Goal: Feedback & Contribution: Leave review/rating

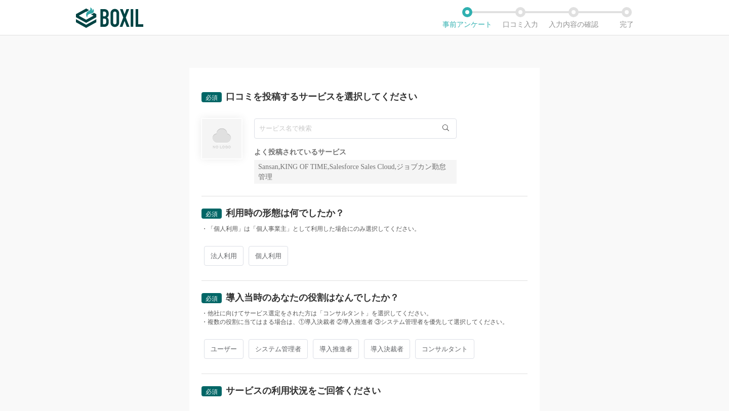
click at [286, 128] on input "text" at bounding box center [355, 129] width 203 height 20
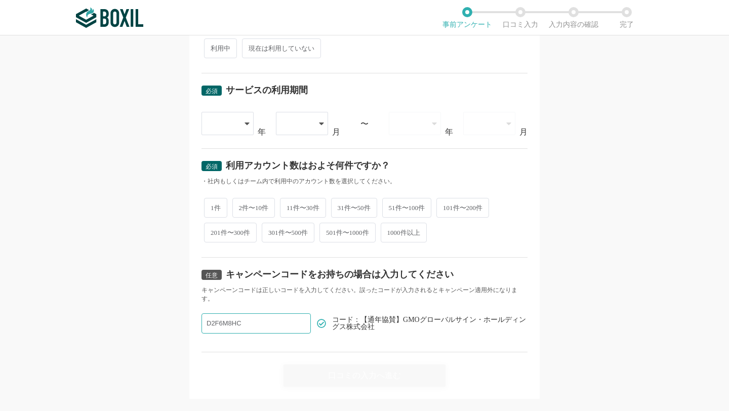
click at [278, 314] on input "D2F6M8HC" at bounding box center [256, 324] width 109 height 20
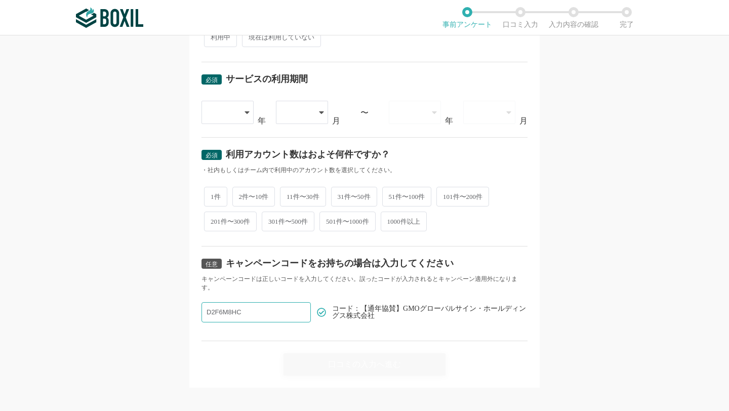
paste input "D2F6M8HC"
type input "D2F6M8HC"
drag, startPoint x: 401, startPoint y: 300, endPoint x: 472, endPoint y: 301, distance: 70.9
click at [472, 305] on span "コード：【通年協賛】GMOグローバルサイン・ホールディングス株式会社" at bounding box center [430, 312] width 196 height 14
copy span "GMOグローバルサイン"
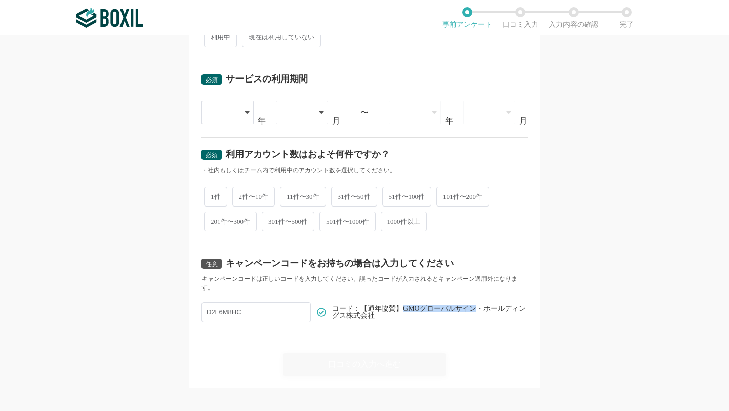
scroll to position [0, 0]
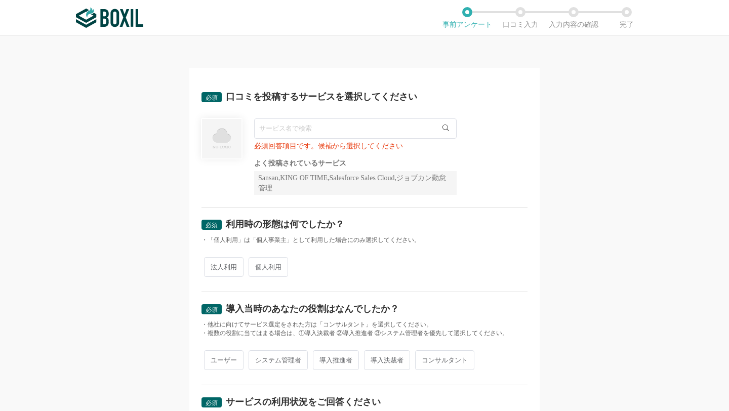
click at [275, 130] on input "text" at bounding box center [355, 129] width 203 height 20
paste input "GMOグローバルサイン"
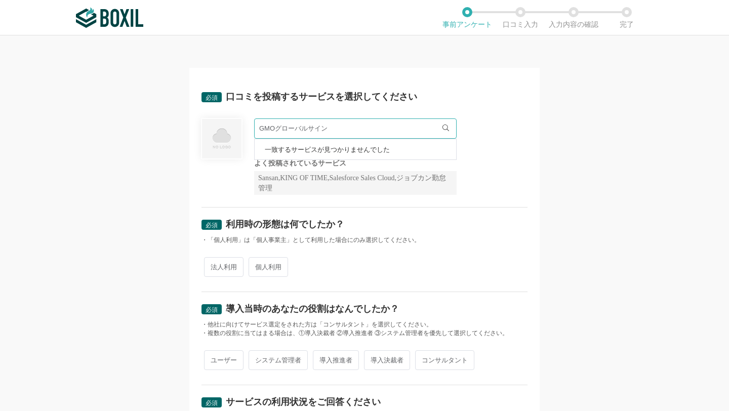
type input "GMOグローバルサイン"
click at [424, 95] on div "必須 口コミを投稿するサービスを選択してください" at bounding box center [365, 100] width 326 height 16
drag, startPoint x: 399, startPoint y: 131, endPoint x: 233, endPoint y: 132, distance: 165.6
click at [233, 132] on div "GMOグローバルサイン 一致するサービスが見つかりませんでした 必須回答項目です。候補から選択してください よく投稿されているサービス Sansan,KING…" at bounding box center [365, 157] width 326 height 76
click at [474, 144] on div "必須回答項目です。候補から選択してください よく投稿されているサービス Sansan,KING OF TIME,Salesforce Sales Cloud,…" at bounding box center [365, 157] width 326 height 76
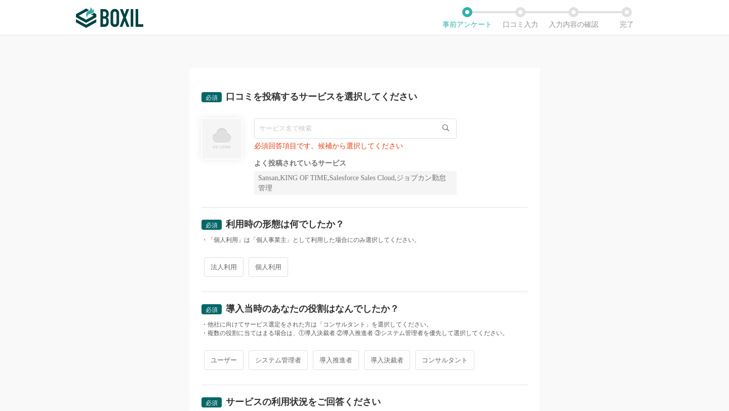
click at [318, 134] on input "text" at bounding box center [355, 129] width 203 height 20
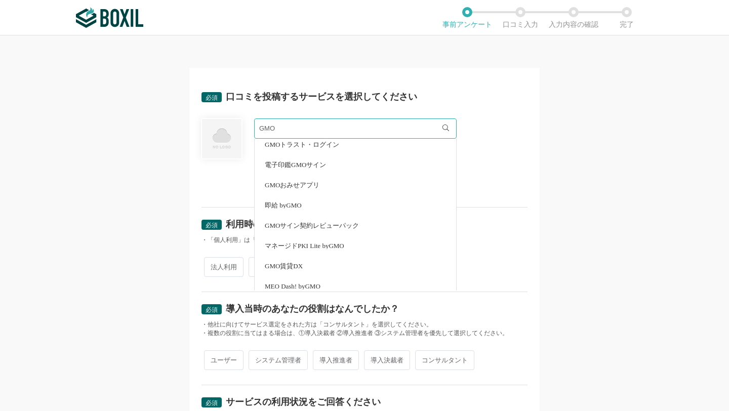
scroll to position [47, 0]
click at [297, 222] on span "GMOサイン契約レビューパック" at bounding box center [312, 224] width 94 height 7
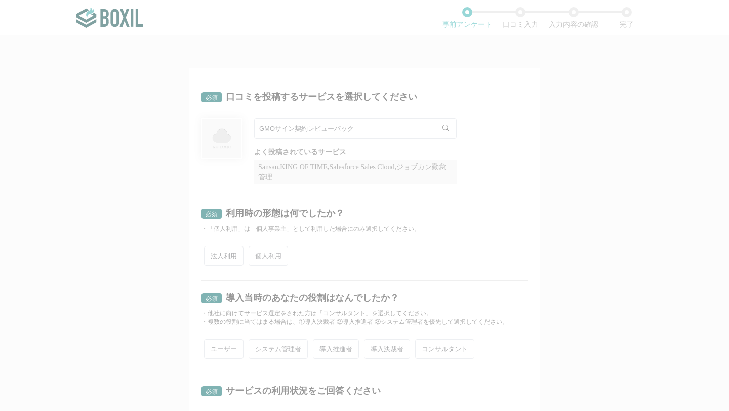
scroll to position [0, 0]
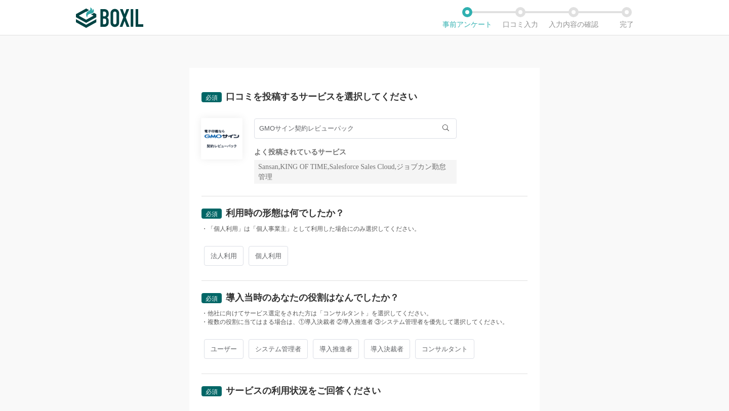
click at [372, 133] on input "GMOサイン契約レビューパック" at bounding box center [355, 129] width 203 height 20
drag, startPoint x: 297, startPoint y: 128, endPoint x: 399, endPoint y: 130, distance: 101.8
click at [395, 131] on input "GMOサイン契約レビューパック" at bounding box center [355, 129] width 203 height 20
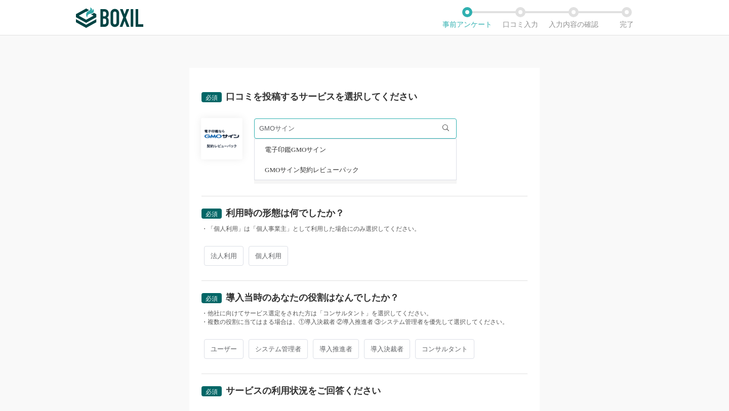
click at [304, 149] on span "電子印鑑GMOサイン" at bounding box center [295, 149] width 61 height 7
type input "電子印鑑GMOサイン"
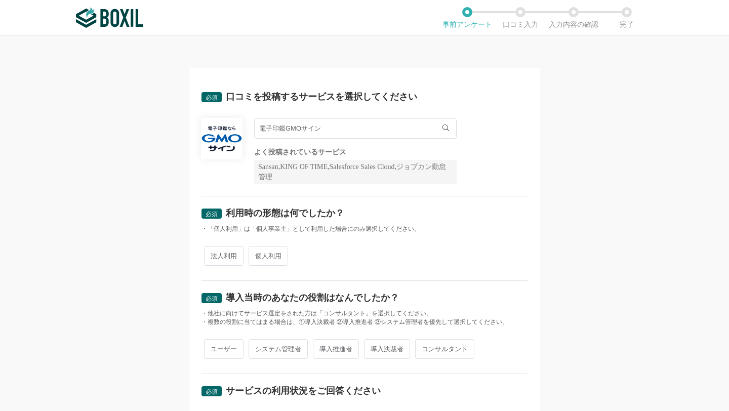
scroll to position [99, 0]
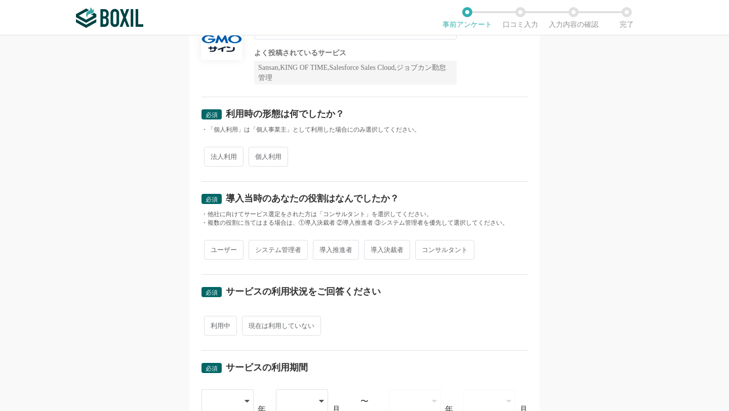
click at [260, 157] on span "個人利用" at bounding box center [269, 157] width 40 height 20
click at [258, 155] on input "個人利用" at bounding box center [254, 151] width 7 height 7
radio input "true"
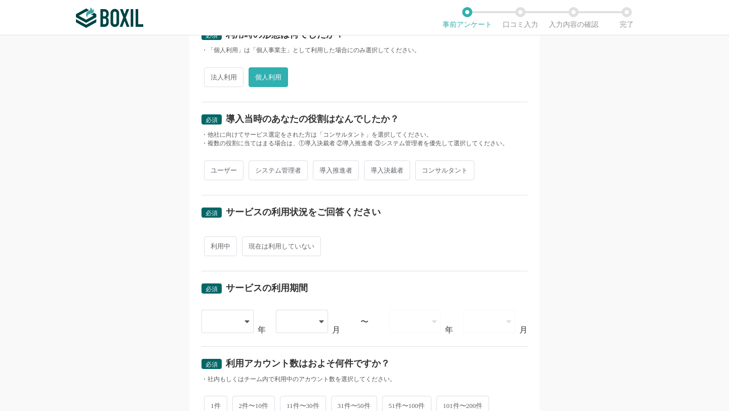
scroll to position [181, 0]
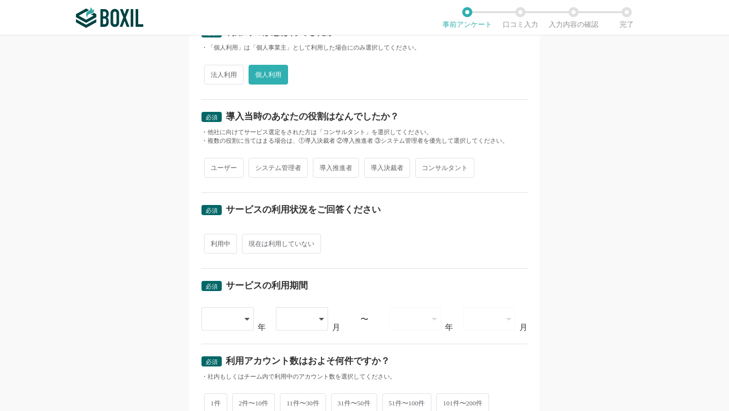
click at [329, 168] on span "導入推進者" at bounding box center [336, 168] width 46 height 20
click at [322, 166] on input "導入推進者" at bounding box center [319, 163] width 7 height 7
radio input "true"
click at [385, 171] on span "導入決裁者" at bounding box center [387, 168] width 46 height 20
click at [373, 166] on input "導入決裁者" at bounding box center [370, 163] width 7 height 7
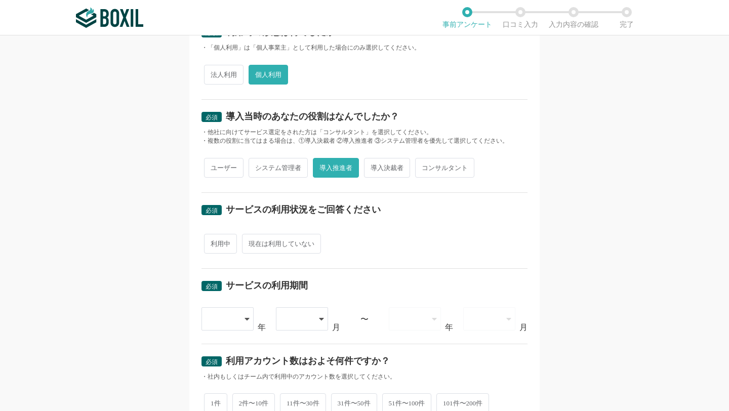
radio input "true"
radio input "false"
click at [277, 163] on span "システム管理者" at bounding box center [278, 168] width 59 height 20
click at [258, 163] on input "システム管理者" at bounding box center [254, 163] width 7 height 7
radio input "true"
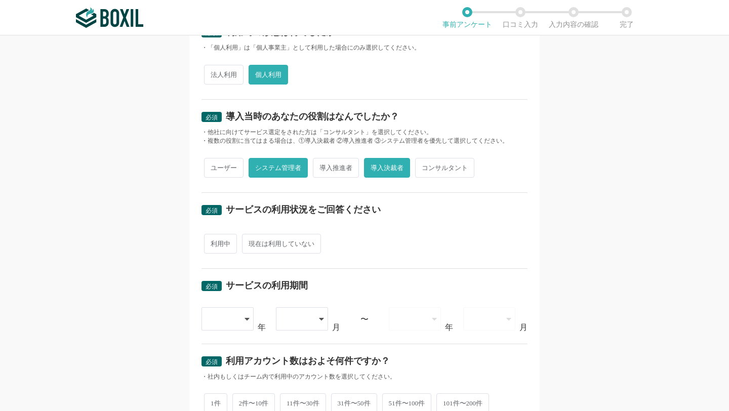
radio input "false"
click at [327, 172] on span "導入推進者" at bounding box center [336, 168] width 46 height 20
click at [322, 166] on input "導入推進者" at bounding box center [319, 163] width 7 height 7
radio input "true"
radio input "false"
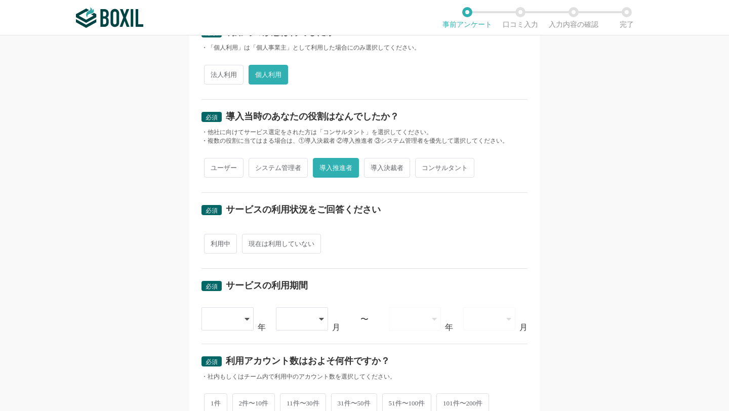
click at [376, 172] on span "導入決裁者" at bounding box center [387, 168] width 46 height 20
click at [373, 166] on input "導入決裁者" at bounding box center [370, 163] width 7 height 7
radio input "true"
radio input "false"
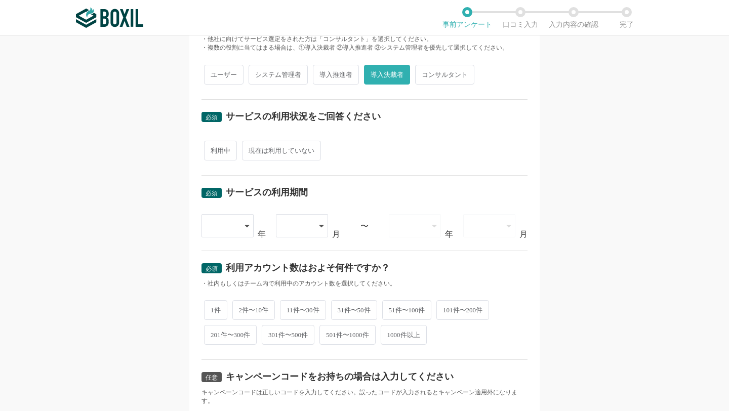
click at [220, 155] on span "利用中" at bounding box center [220, 151] width 33 height 20
click at [213, 149] on input "利用中" at bounding box center [210, 145] width 7 height 7
radio input "true"
click at [232, 226] on div at bounding box center [223, 226] width 30 height 22
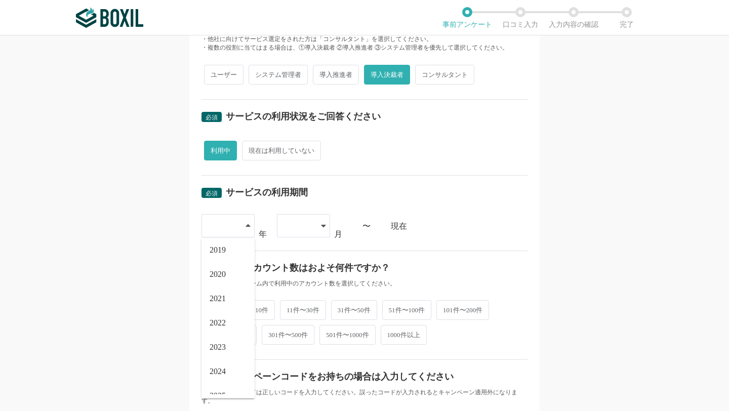
scroll to position [115, 0]
click at [226, 358] on span "2024" at bounding box center [218, 358] width 16 height 8
click at [323, 223] on icon at bounding box center [323, 226] width 5 height 8
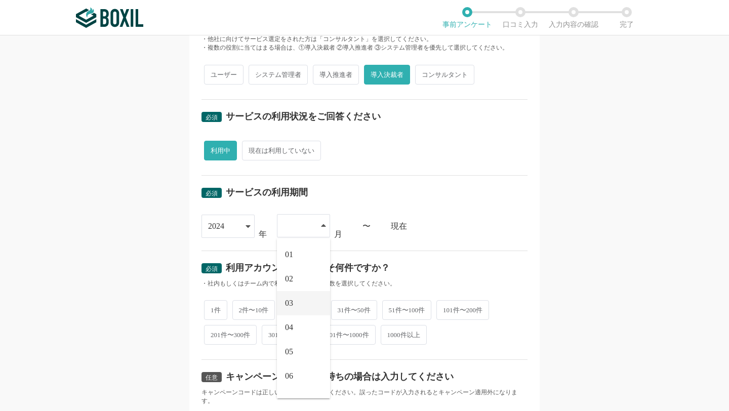
scroll to position [140, 0]
click at [300, 386] on li "12" at bounding box center [303, 382] width 53 height 24
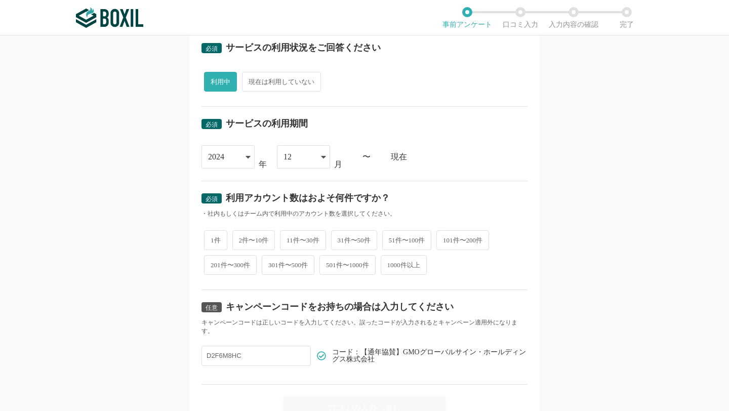
scroll to position [365, 0]
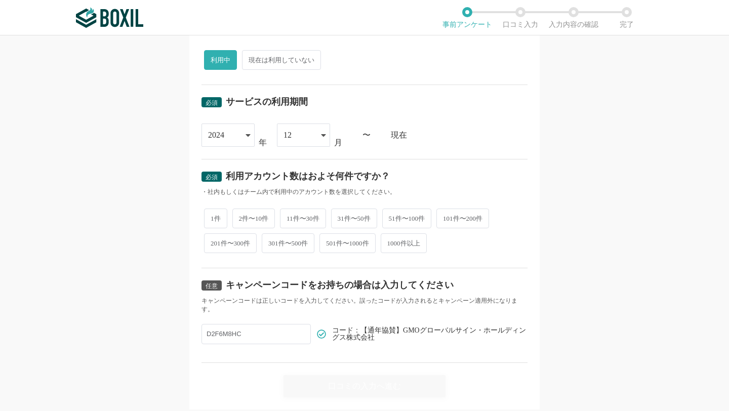
click at [256, 216] on span "2件〜10件" at bounding box center [253, 219] width 43 height 20
click at [242, 216] on input "2件〜10件" at bounding box center [238, 213] width 7 height 7
radio input "true"
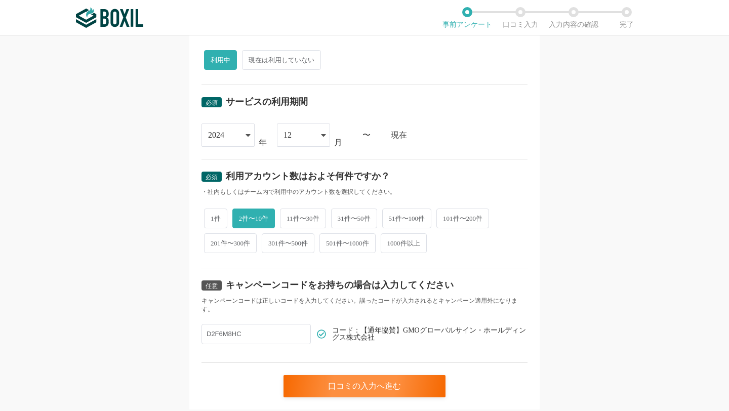
scroll to position [387, 0]
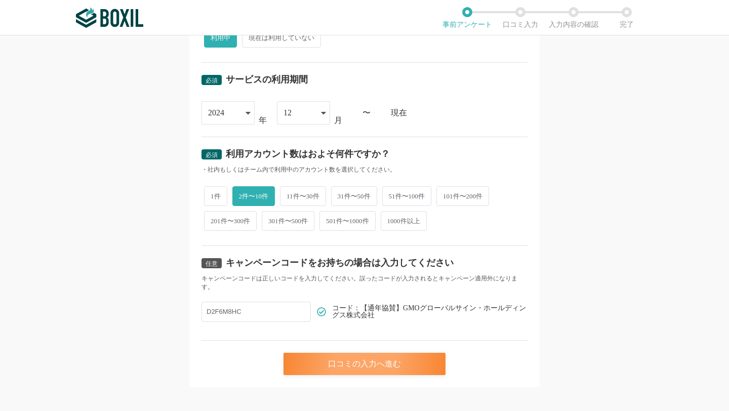
click at [335, 359] on div "口コミの入力へ進む" at bounding box center [365, 364] width 162 height 22
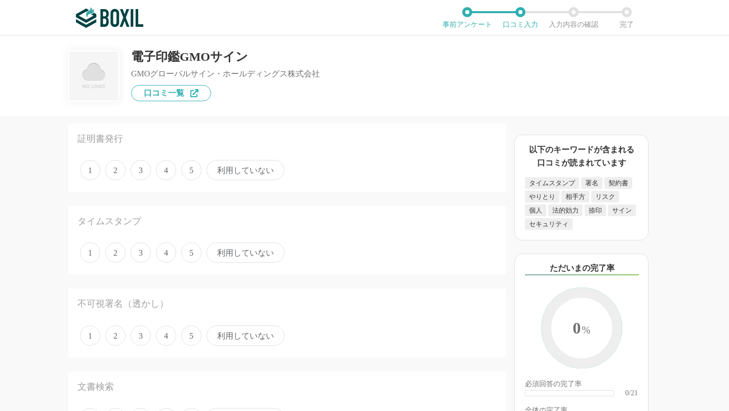
scroll to position [47, 0]
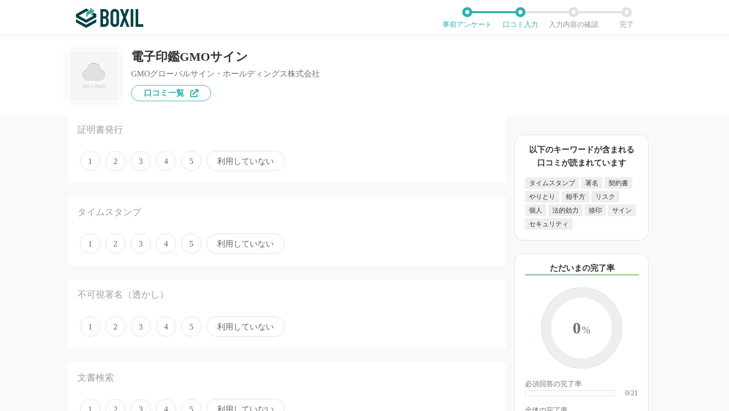
click at [142, 160] on span "3" at bounding box center [141, 161] width 20 height 20
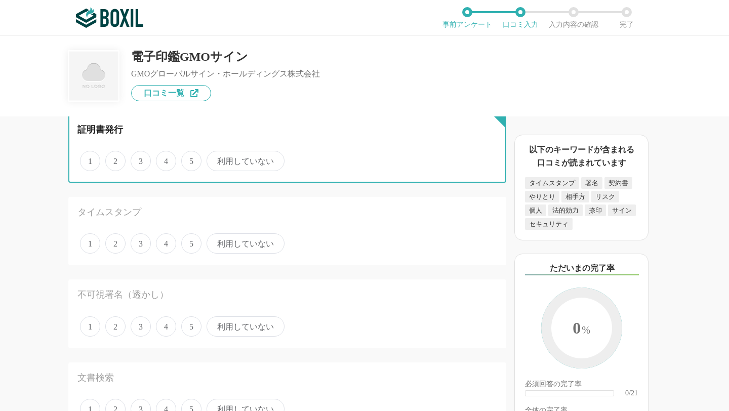
click at [140, 159] on input "3" at bounding box center [136, 155] width 7 height 7
radio input "true"
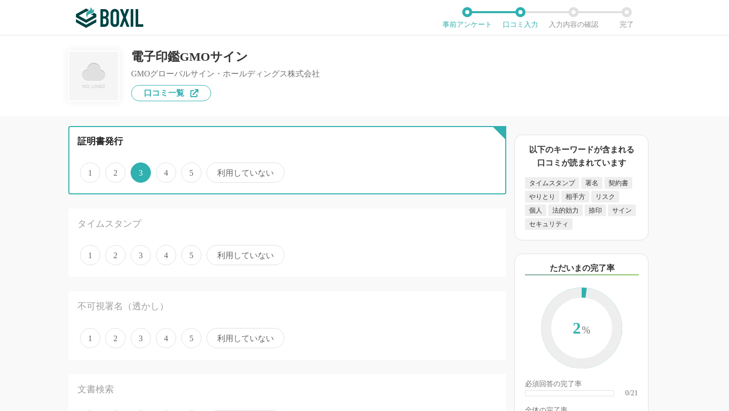
scroll to position [31, 0]
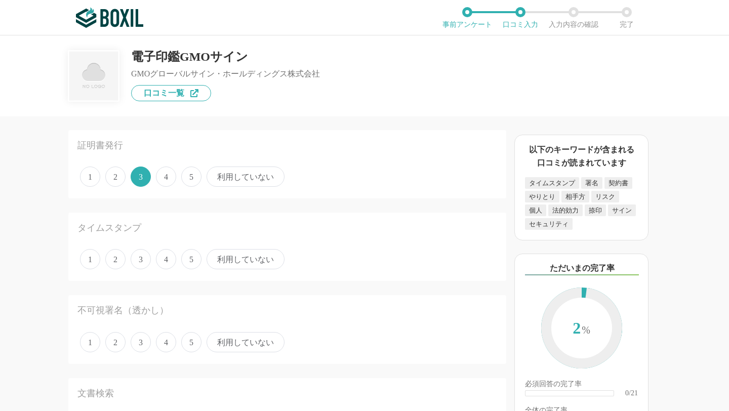
click at [171, 174] on span "4" at bounding box center [166, 177] width 20 height 20
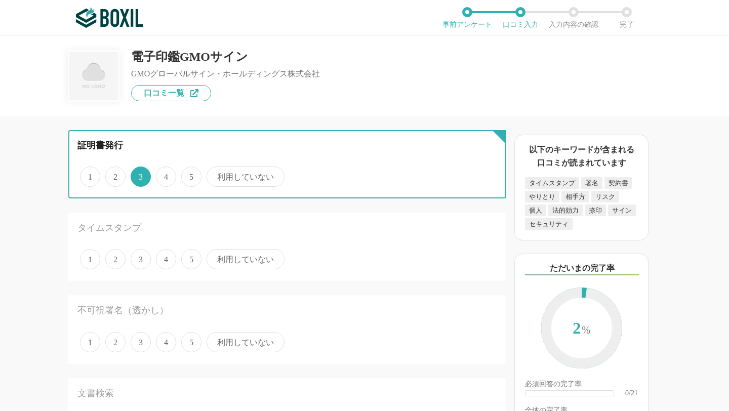
click at [165, 174] on input "4" at bounding box center [162, 171] width 7 height 7
radio input "true"
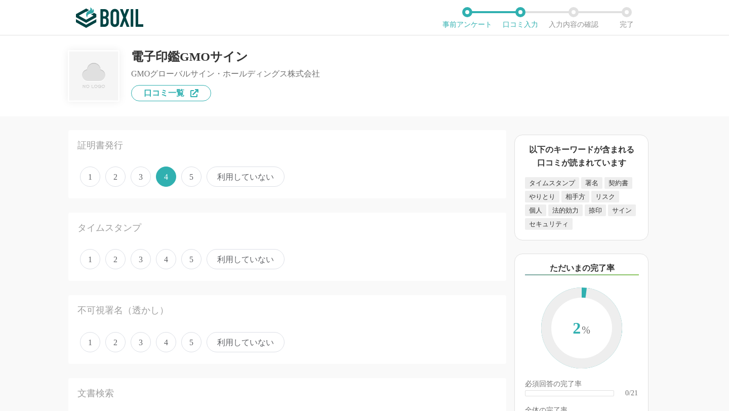
click at [189, 262] on span "5" at bounding box center [191, 259] width 20 height 20
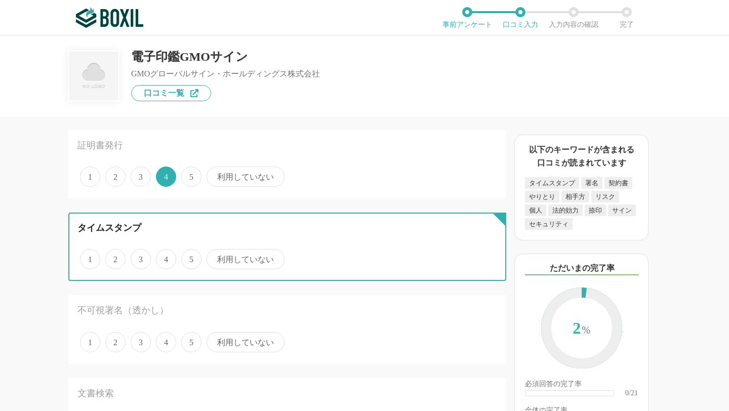
click at [189, 257] on input "5" at bounding box center [187, 254] width 7 height 7
radio input "true"
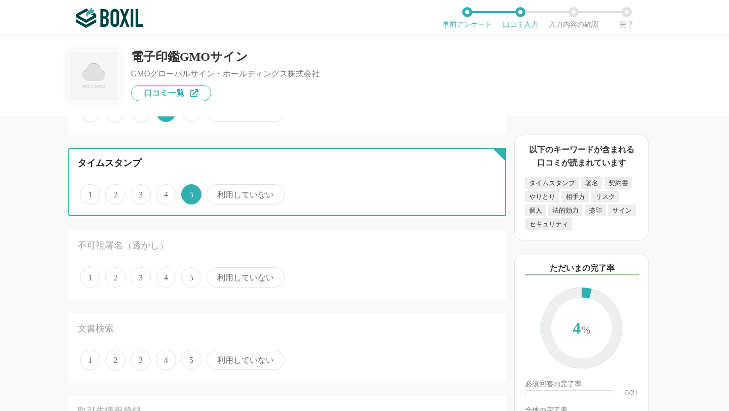
scroll to position [97, 0]
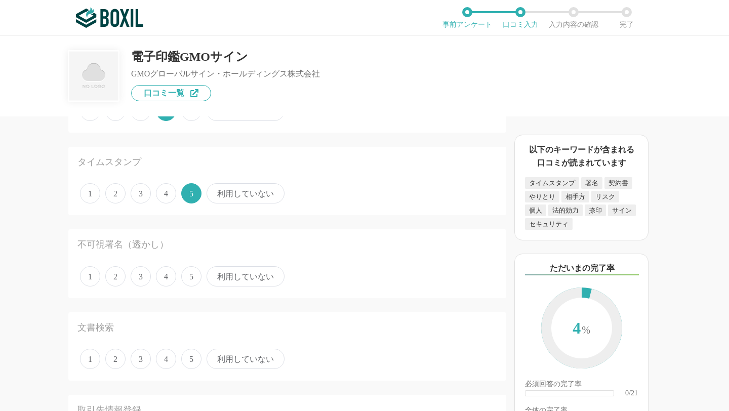
click at [144, 274] on span "3" at bounding box center [141, 276] width 20 height 20
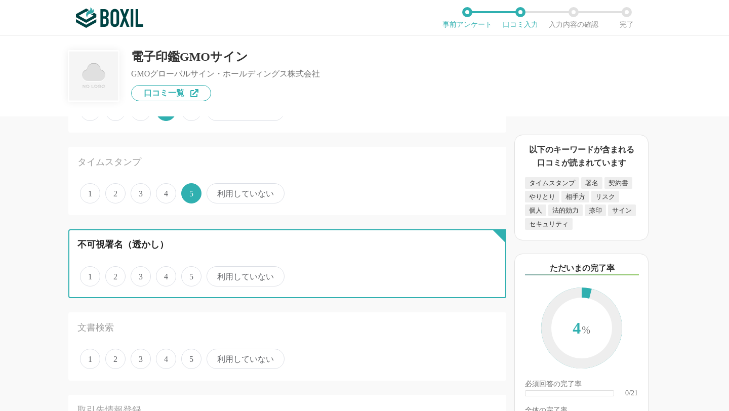
click at [140, 274] on input "3" at bounding box center [136, 271] width 7 height 7
radio input "true"
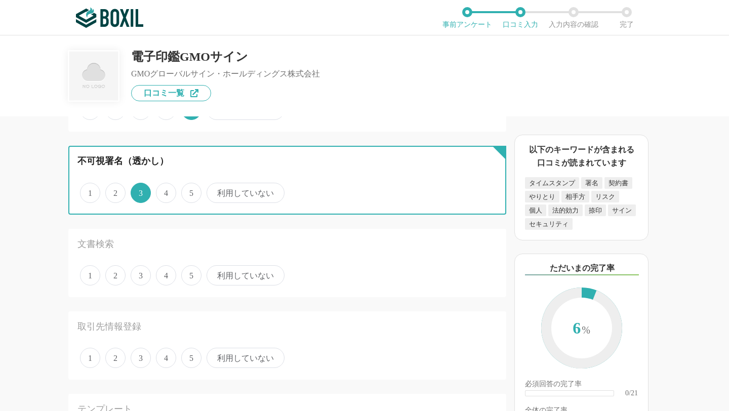
scroll to position [181, 0]
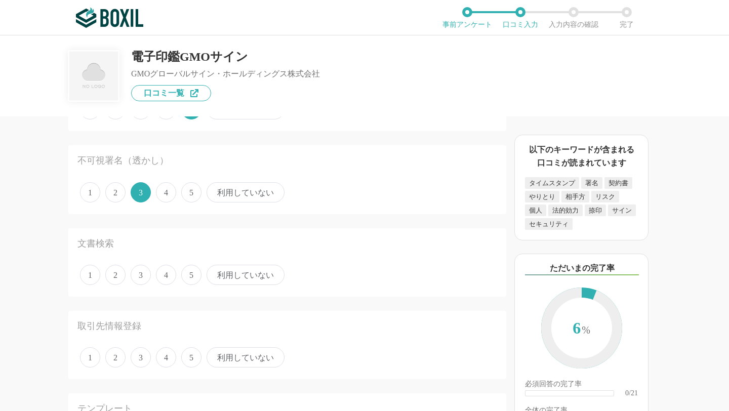
click at [218, 276] on span "利用していない" at bounding box center [246, 275] width 78 height 20
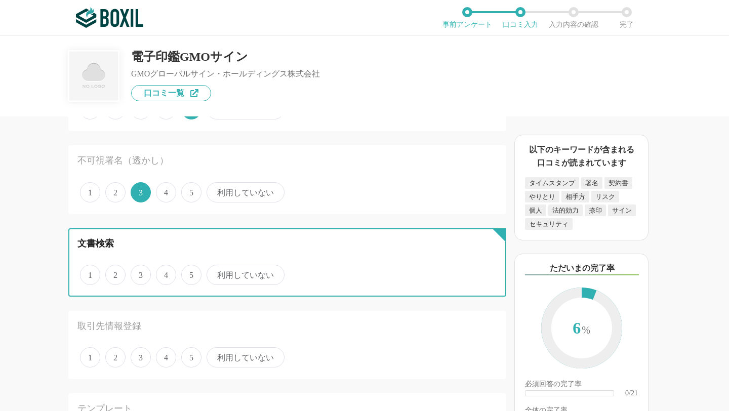
click at [216, 273] on input "利用していない" at bounding box center [212, 269] width 7 height 7
radio input "true"
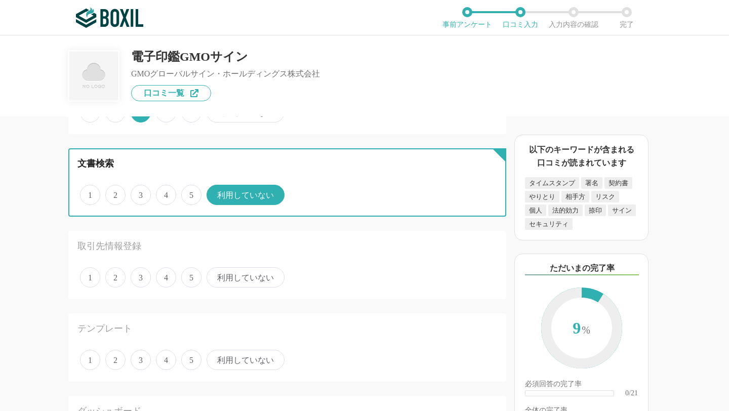
scroll to position [262, 0]
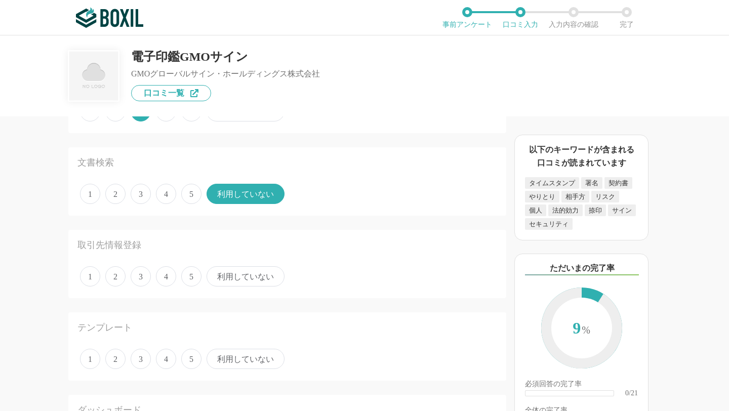
click at [168, 277] on span "4" at bounding box center [166, 276] width 20 height 20
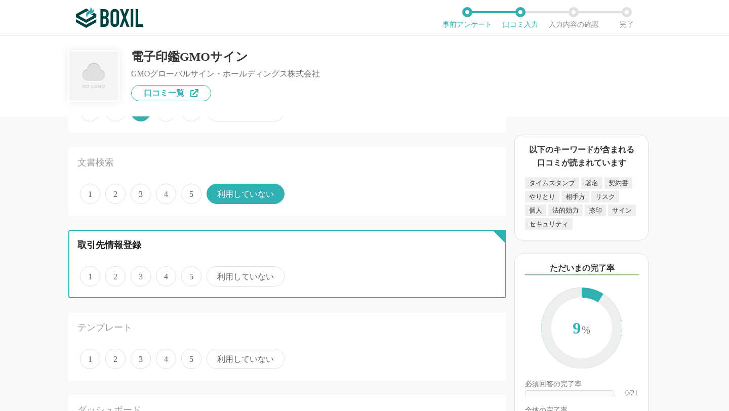
click at [165, 275] on input "4" at bounding box center [162, 271] width 7 height 7
radio input "true"
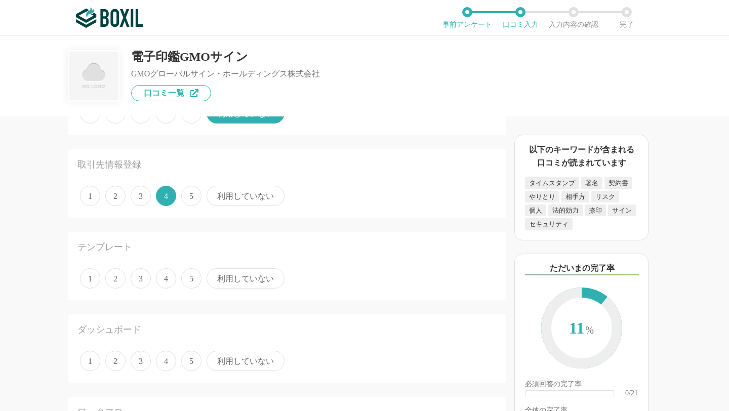
click at [193, 279] on span "5" at bounding box center [191, 278] width 20 height 20
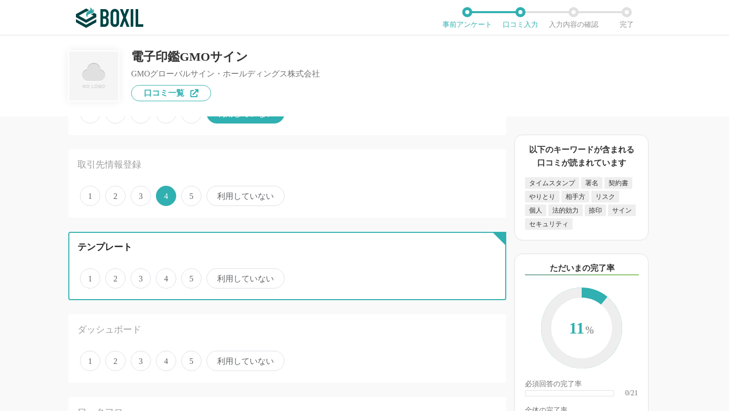
click at [190, 277] on input "5" at bounding box center [187, 273] width 7 height 7
radio input "true"
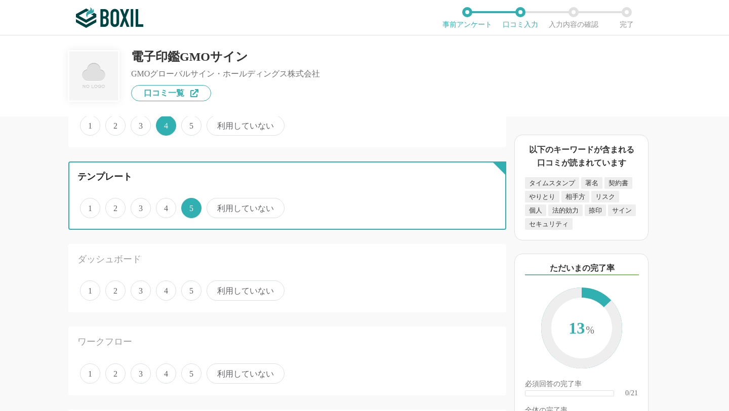
scroll to position [426, 0]
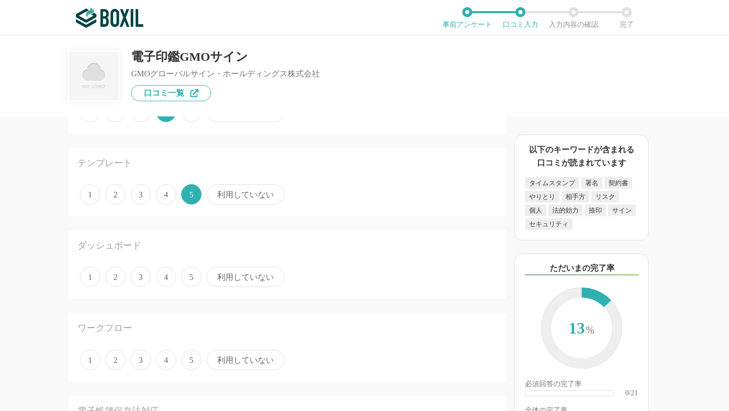
click at [189, 279] on span "5" at bounding box center [191, 277] width 20 height 20
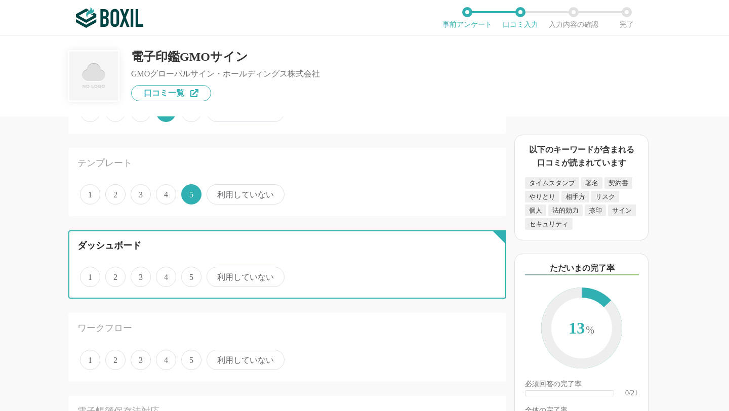
click at [189, 275] on input "5" at bounding box center [187, 271] width 7 height 7
radio input "true"
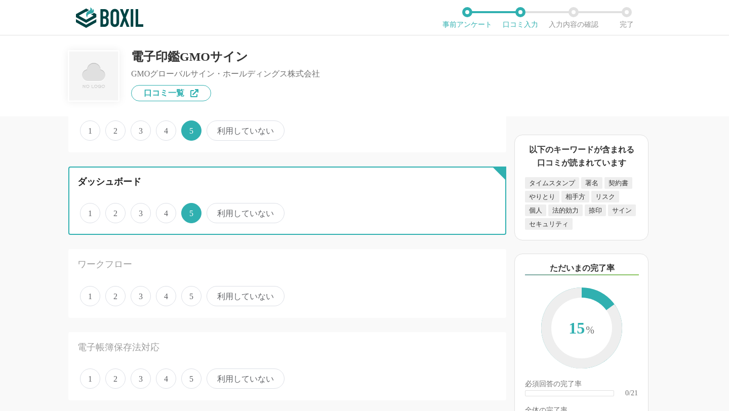
scroll to position [508, 0]
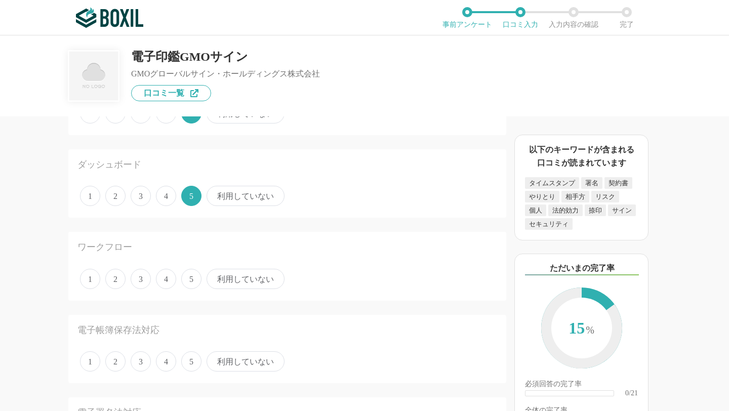
click at [147, 277] on span "3" at bounding box center [141, 279] width 20 height 20
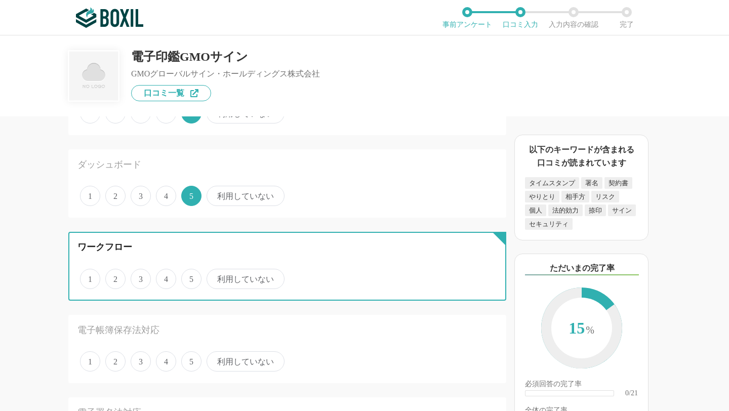
click at [140, 277] on input "3" at bounding box center [136, 273] width 7 height 7
radio input "true"
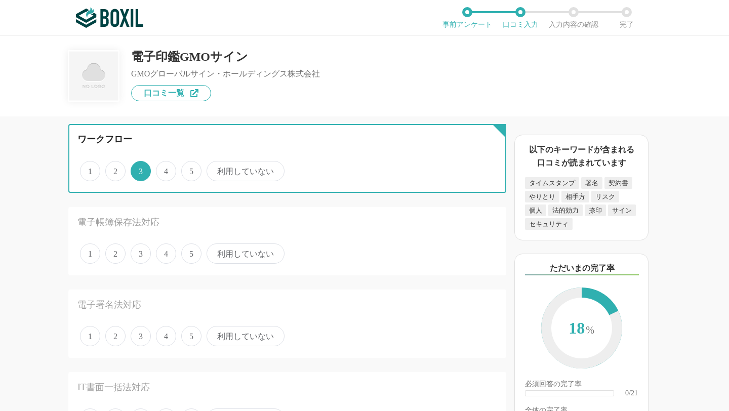
scroll to position [616, 0]
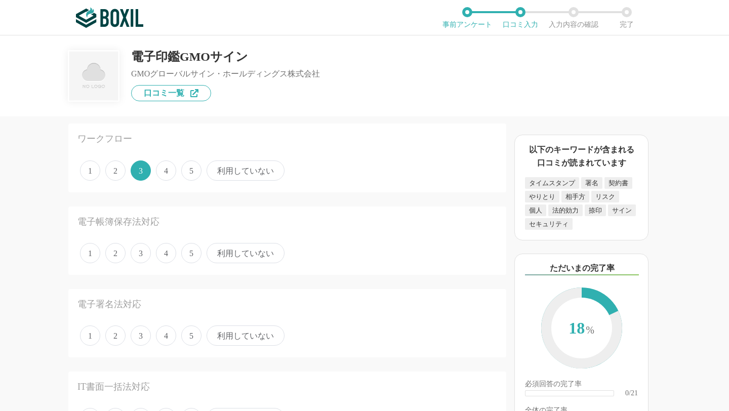
click at [232, 252] on span "利用していない" at bounding box center [246, 253] width 78 height 20
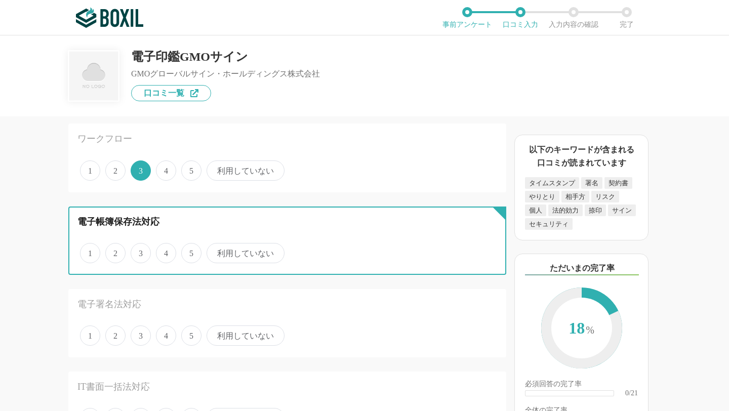
click at [216, 251] on input "利用していない" at bounding box center [212, 248] width 7 height 7
radio input "true"
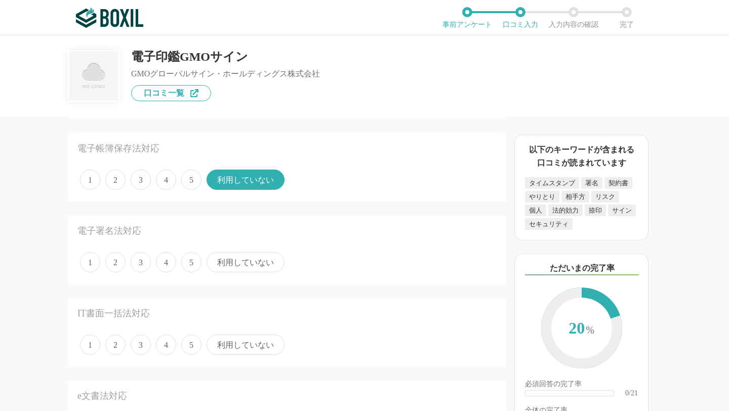
click at [167, 262] on span "4" at bounding box center [166, 262] width 20 height 20
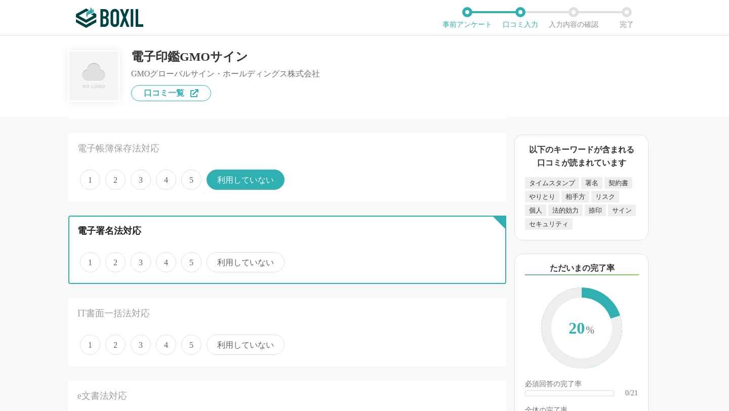
click at [165, 260] on input "4" at bounding box center [162, 257] width 7 height 7
radio input "true"
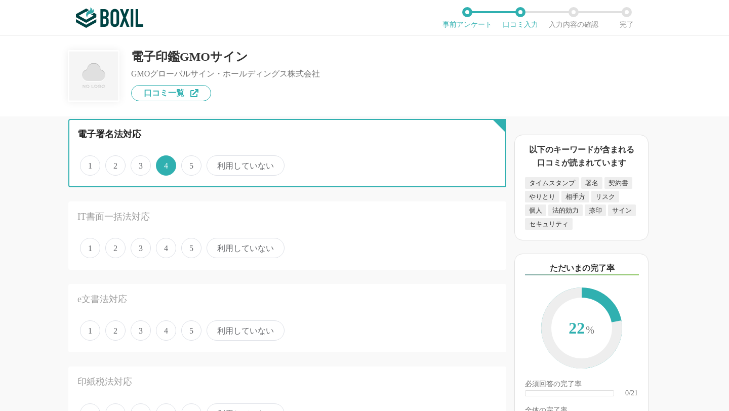
scroll to position [787, 0]
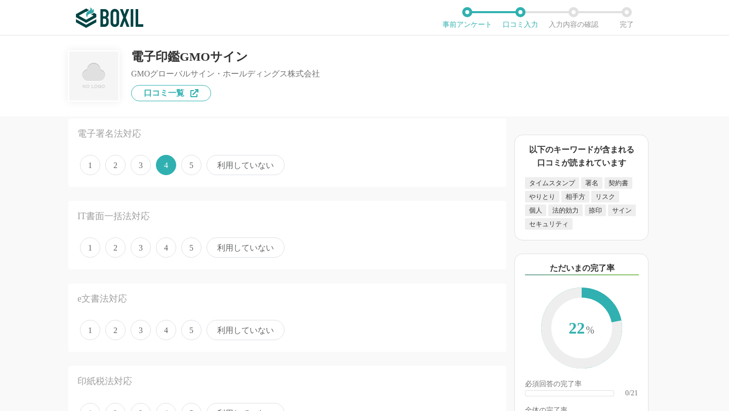
click at [245, 250] on span "利用していない" at bounding box center [246, 248] width 78 height 20
click at [216, 246] on input "利用していない" at bounding box center [212, 242] width 7 height 7
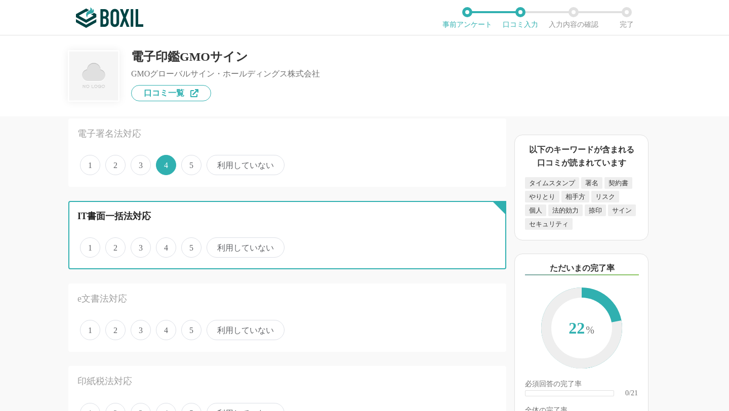
radio input "true"
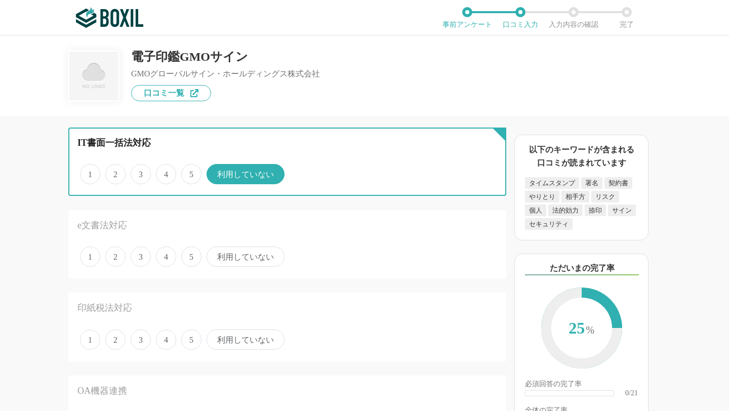
scroll to position [861, 0]
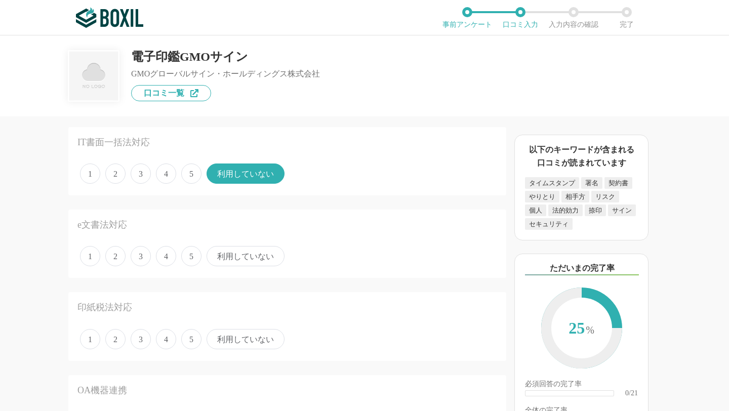
click at [241, 259] on span "利用していない" at bounding box center [246, 256] width 78 height 20
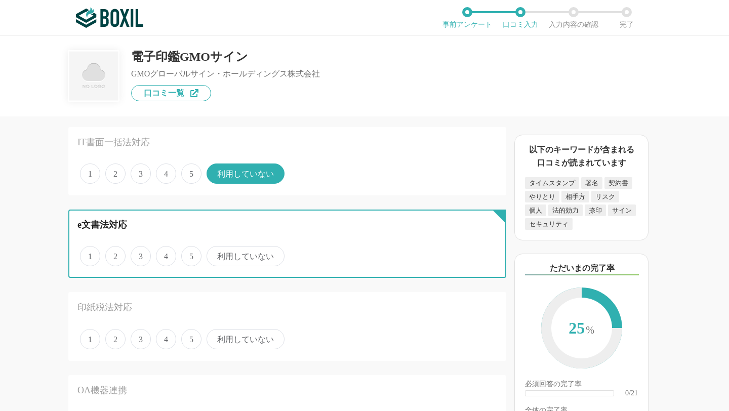
click at [216, 254] on input "利用していない" at bounding box center [212, 251] width 7 height 7
radio input "true"
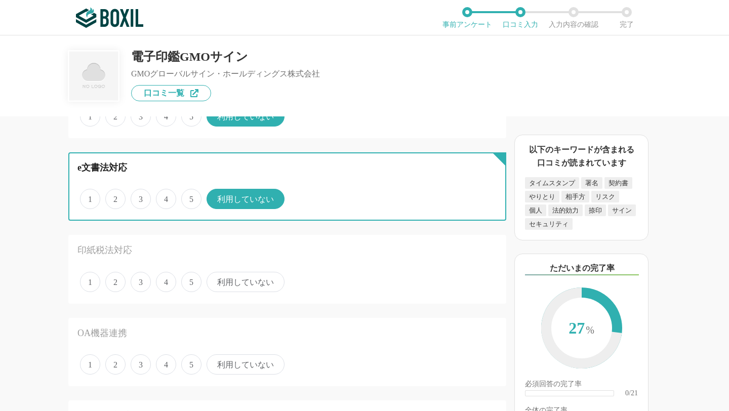
scroll to position [936, 0]
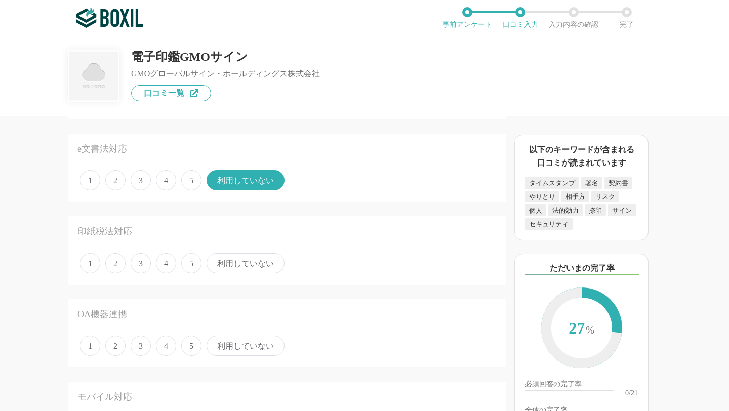
click at [239, 268] on span "利用していない" at bounding box center [246, 263] width 78 height 20
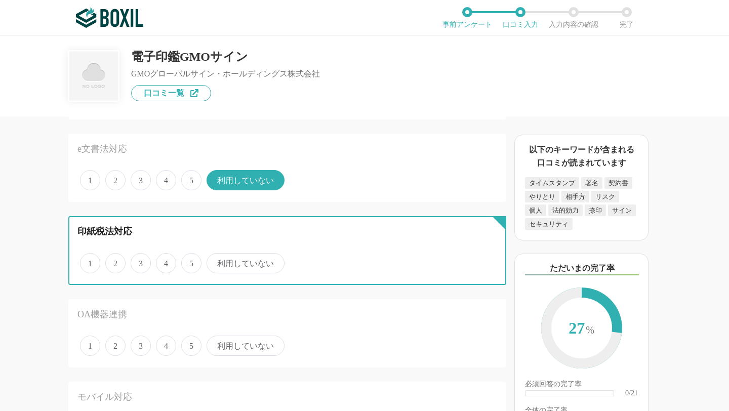
click at [216, 261] on input "利用していない" at bounding box center [212, 258] width 7 height 7
radio input "true"
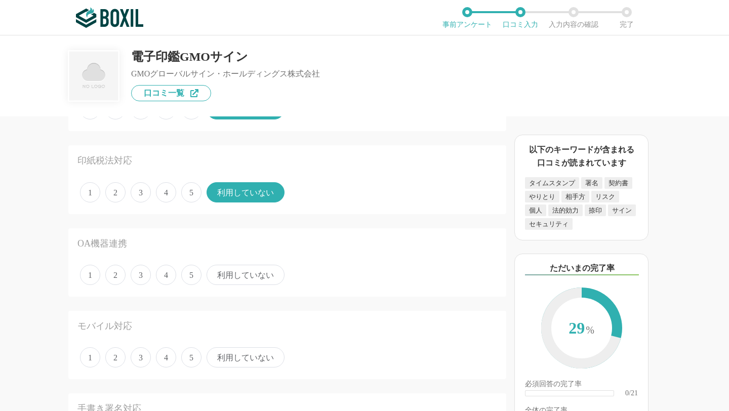
click at [240, 273] on span "利用していない" at bounding box center [246, 275] width 78 height 20
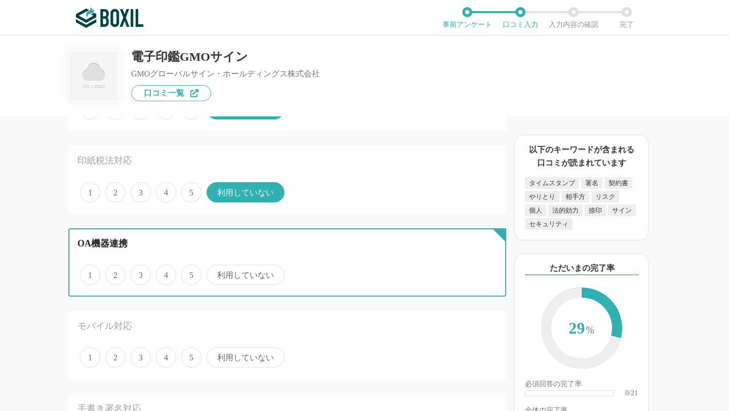
click at [216, 273] on input "利用していない" at bounding box center [212, 269] width 7 height 7
radio input "true"
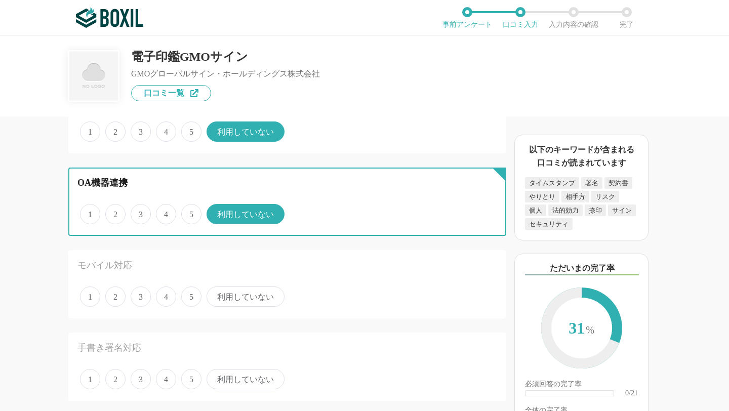
scroll to position [1089, 0]
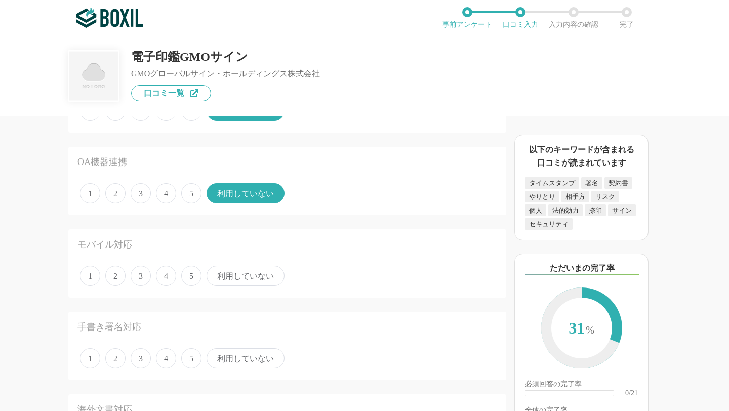
click at [240, 273] on span "利用していない" at bounding box center [246, 276] width 78 height 20
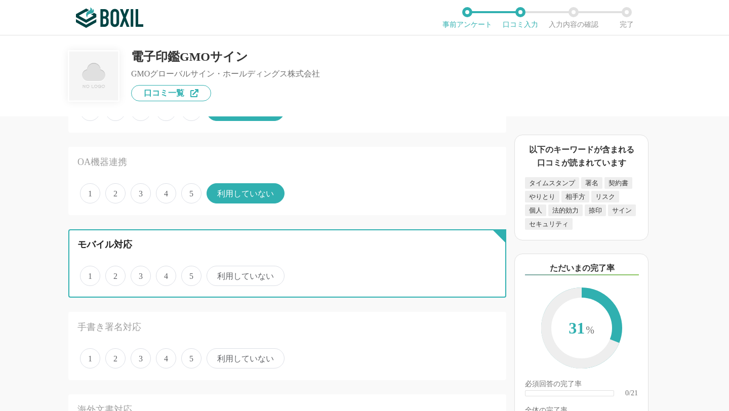
click at [216, 273] on input "利用していない" at bounding box center [212, 270] width 7 height 7
radio input "true"
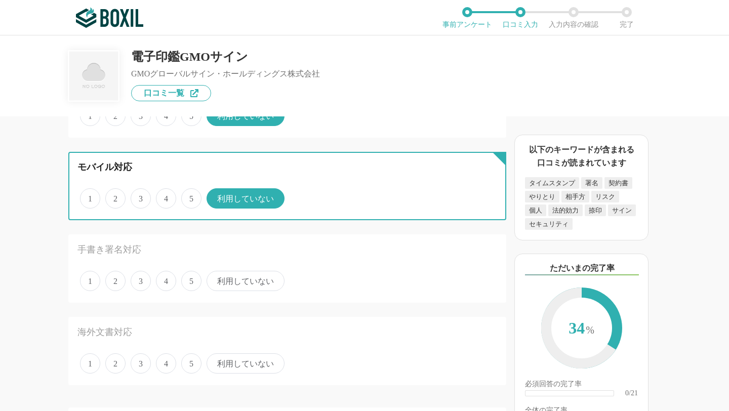
scroll to position [1167, 0]
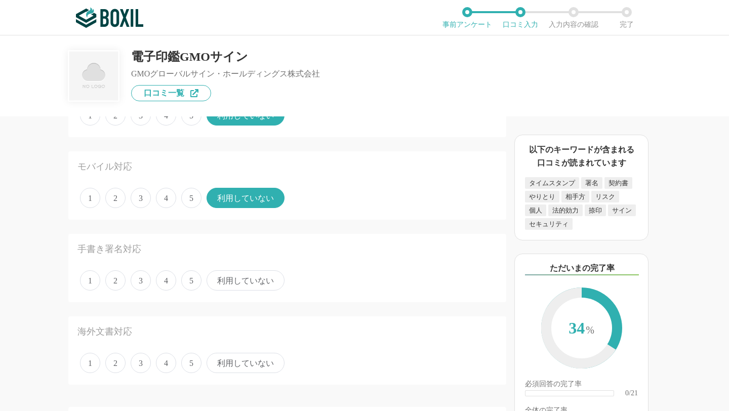
click at [220, 283] on span "利用していない" at bounding box center [246, 280] width 78 height 20
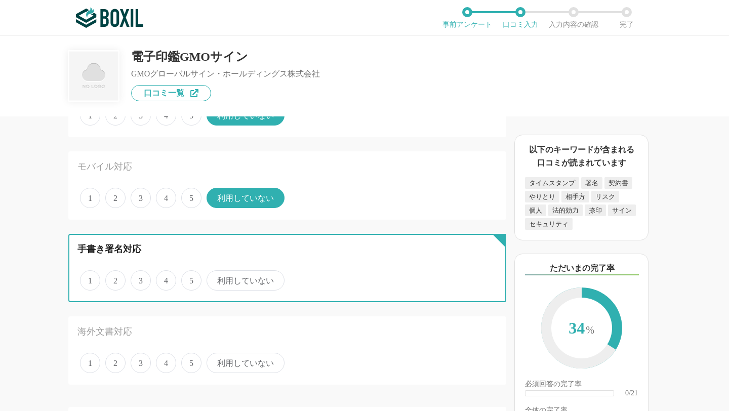
click at [216, 279] on input "利用していない" at bounding box center [212, 275] width 7 height 7
radio input "true"
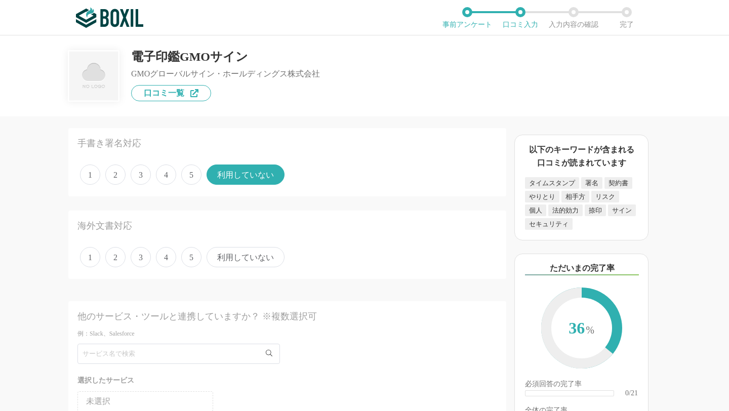
click at [235, 256] on span "利用していない" at bounding box center [246, 257] width 78 height 20
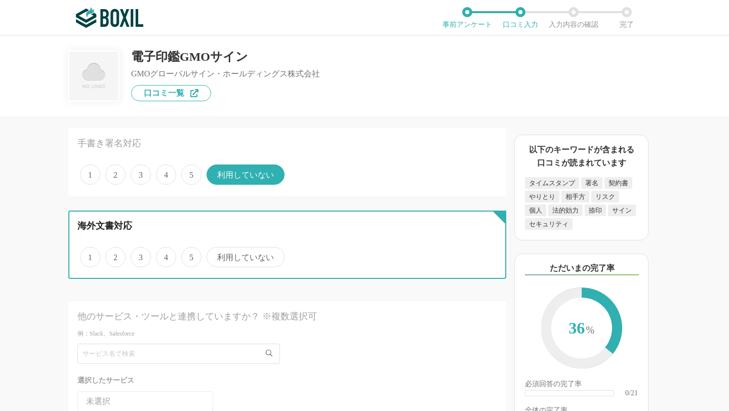
click at [216, 255] on input "利用していない" at bounding box center [212, 252] width 7 height 7
radio input "true"
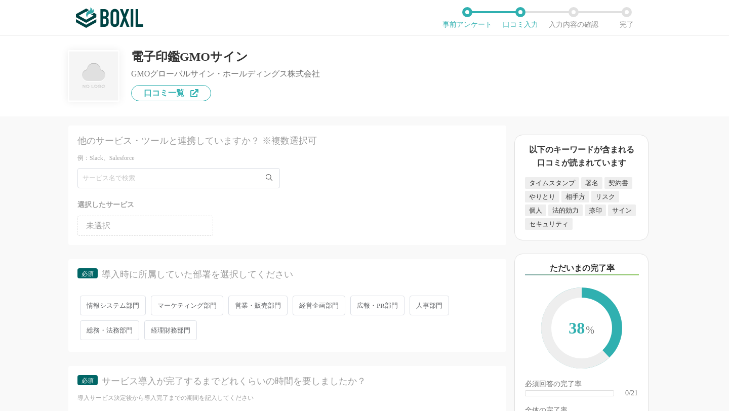
scroll to position [1485, 0]
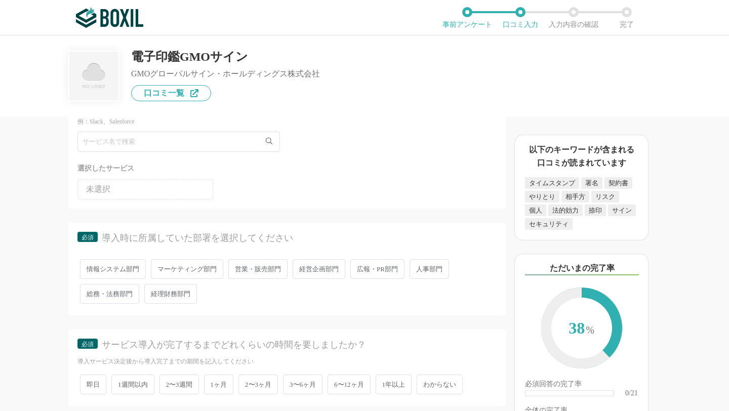
click at [319, 263] on span "経営企画部門" at bounding box center [319, 269] width 53 height 20
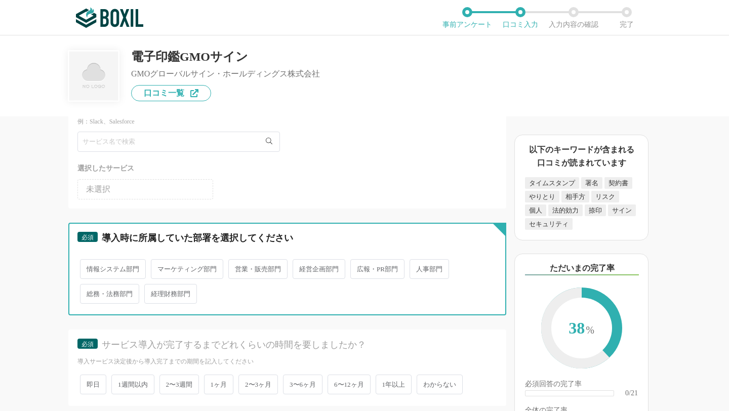
click at [302, 263] on input "経営企画部門" at bounding box center [298, 264] width 7 height 7
radio input "true"
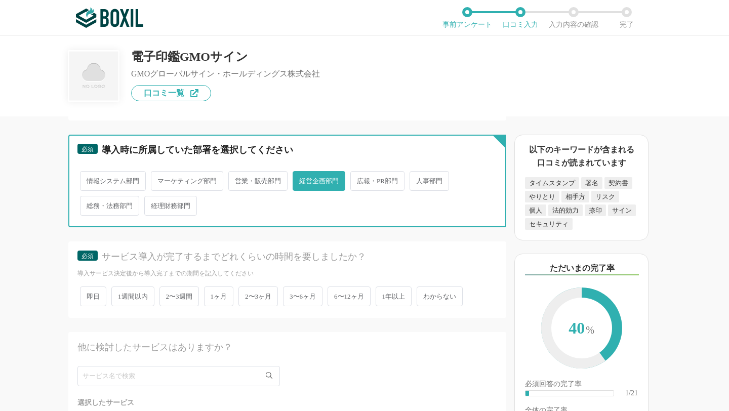
scroll to position [1611, 0]
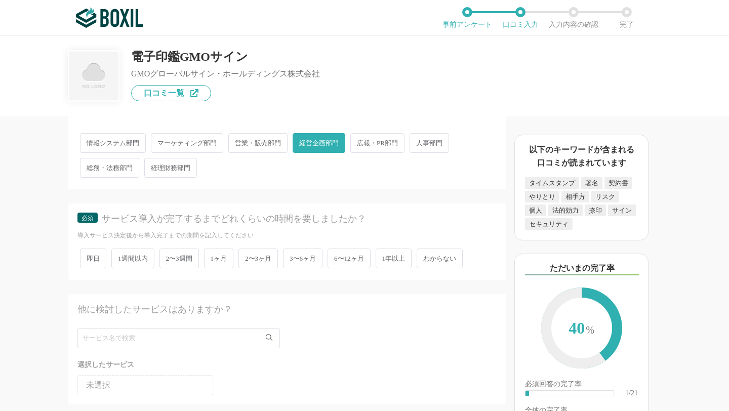
click at [94, 260] on span "即日" at bounding box center [93, 259] width 26 height 20
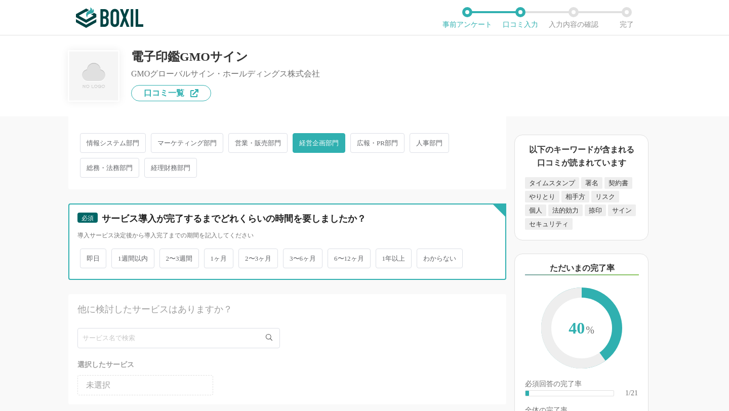
click at [89, 257] on input "即日" at bounding box center [86, 253] width 7 height 7
radio input "true"
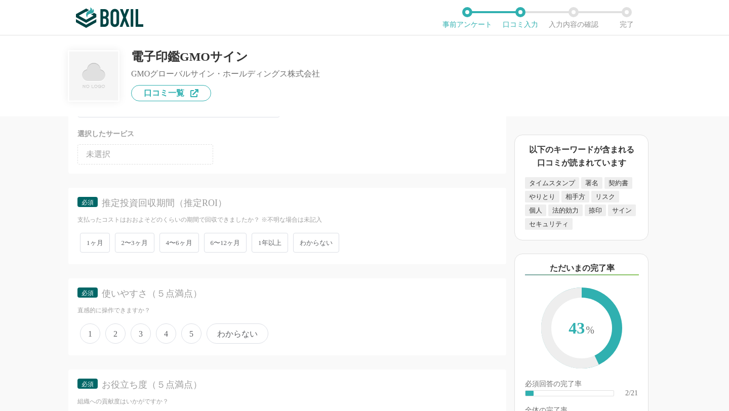
scroll to position [1843, 0]
click at [324, 246] on span "わからない" at bounding box center [316, 242] width 46 height 20
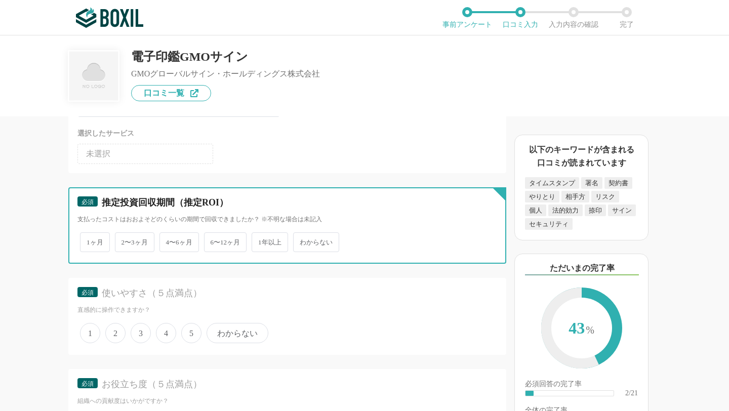
click at [302, 241] on input "わからない" at bounding box center [299, 237] width 7 height 7
radio input "true"
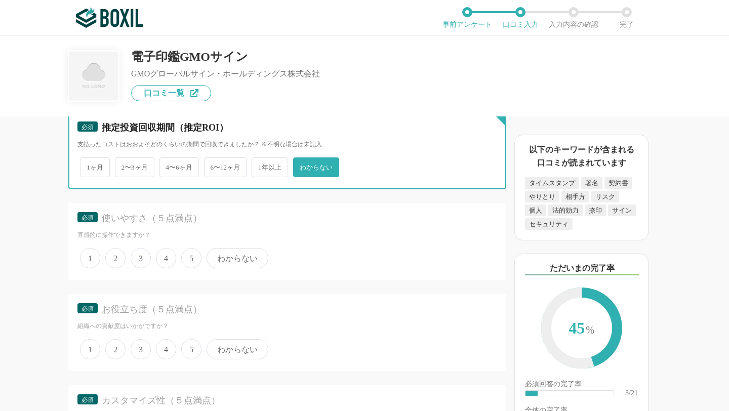
scroll to position [1919, 0]
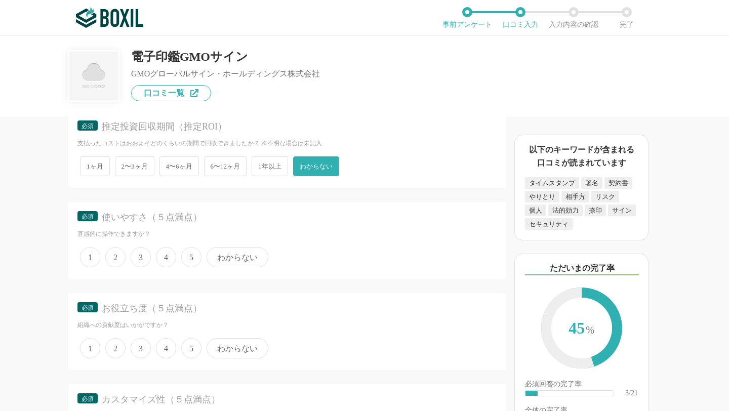
click at [170, 257] on span "4" at bounding box center [166, 257] width 20 height 20
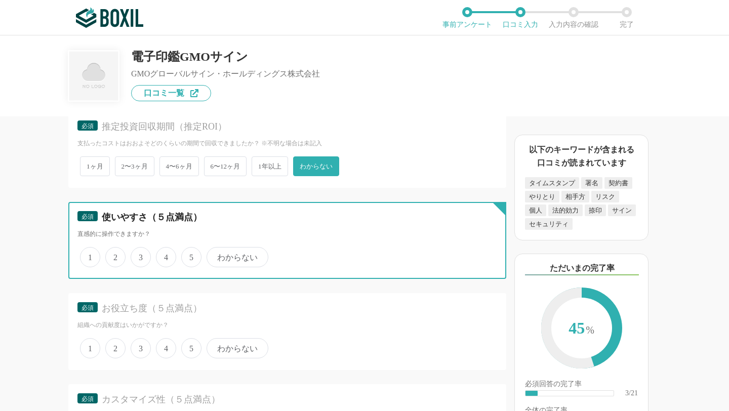
click at [165, 255] on input "4" at bounding box center [162, 252] width 7 height 7
radio input "true"
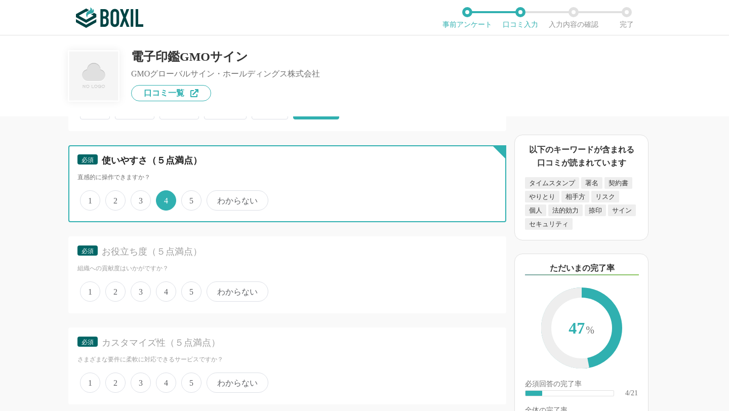
scroll to position [1987, 0]
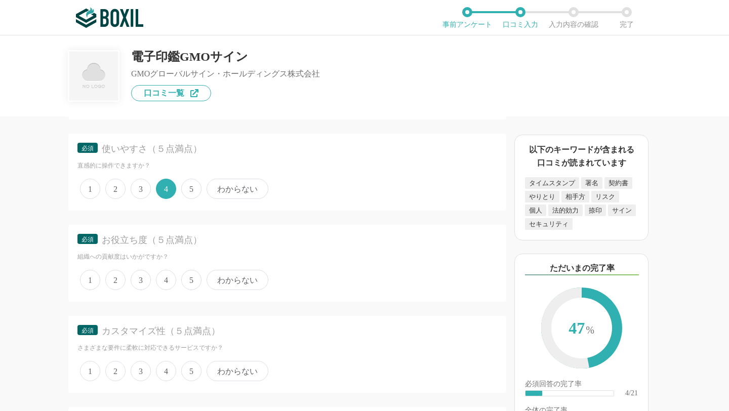
click at [193, 275] on span "5" at bounding box center [191, 280] width 20 height 20
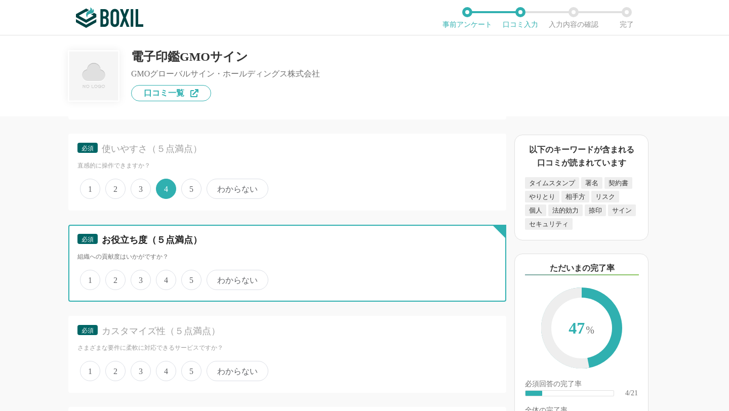
click at [190, 275] on input "5" at bounding box center [187, 274] width 7 height 7
radio input "true"
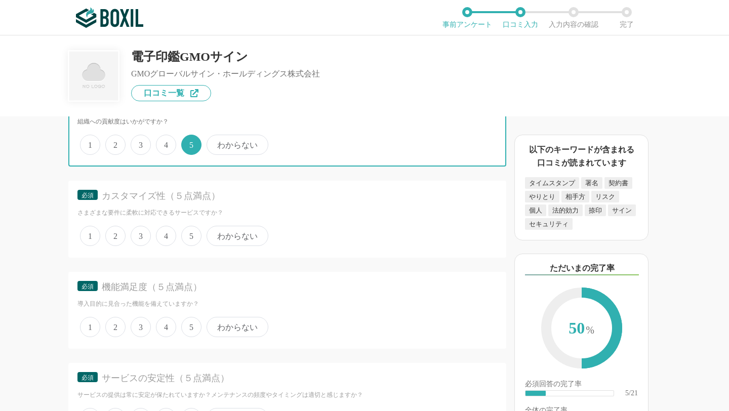
scroll to position [2127, 0]
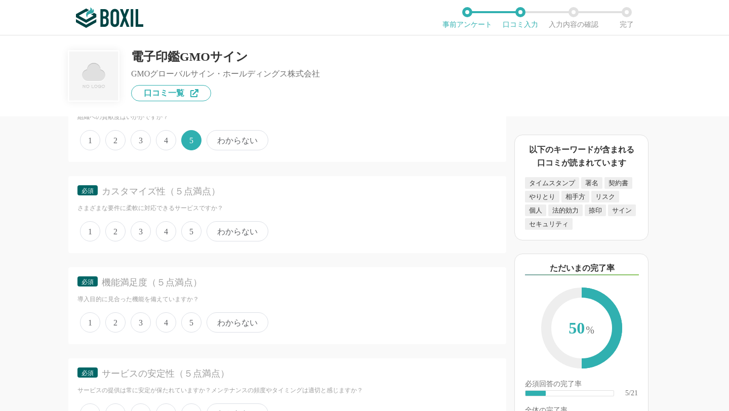
click at [139, 230] on span "3" at bounding box center [141, 231] width 20 height 20
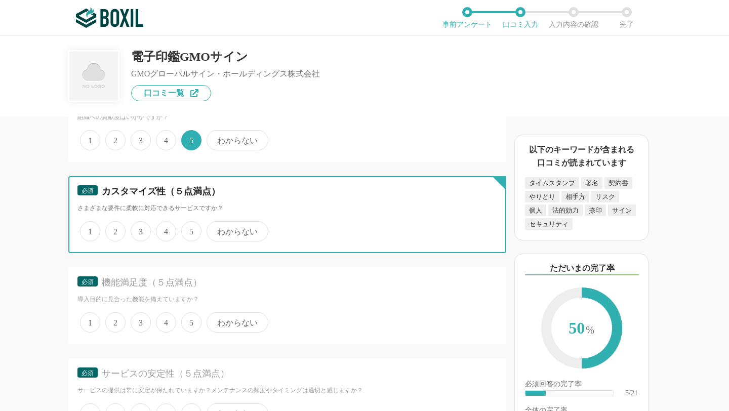
click at [139, 229] on input "3" at bounding box center [136, 226] width 7 height 7
radio input "true"
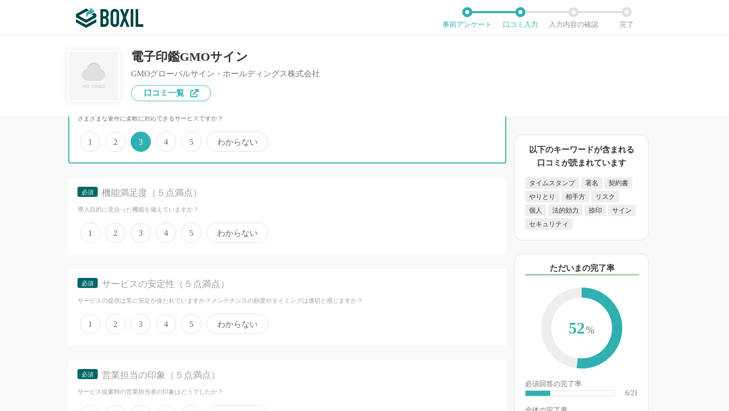
scroll to position [2217, 0]
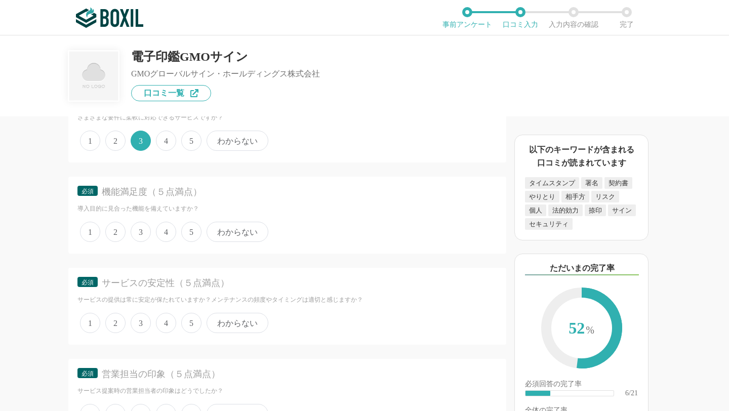
click at [164, 232] on span "4" at bounding box center [166, 232] width 20 height 20
click at [164, 230] on input "4" at bounding box center [162, 226] width 7 height 7
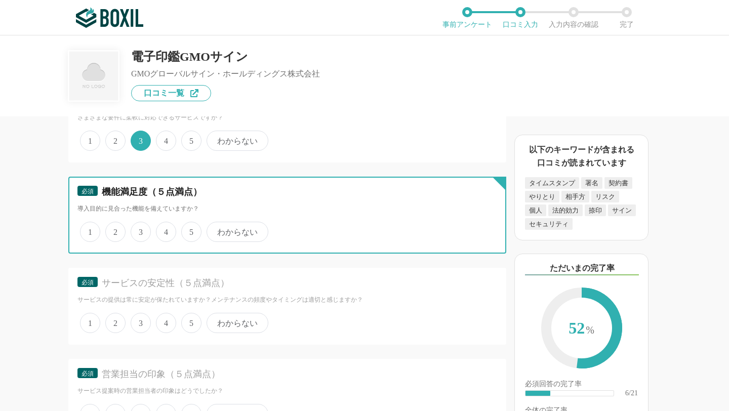
radio input "true"
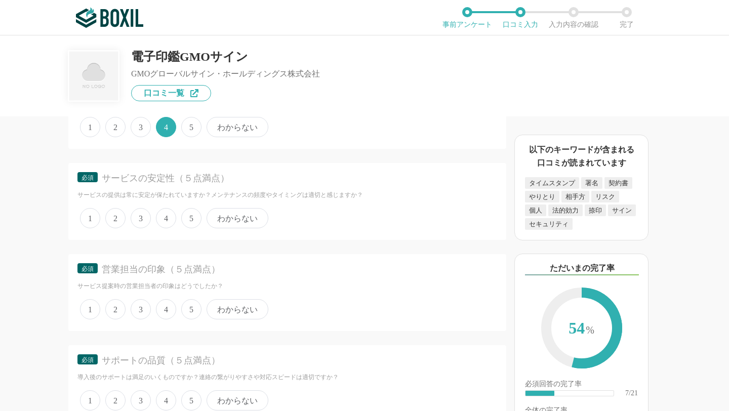
click at [192, 219] on span "5" at bounding box center [191, 218] width 20 height 20
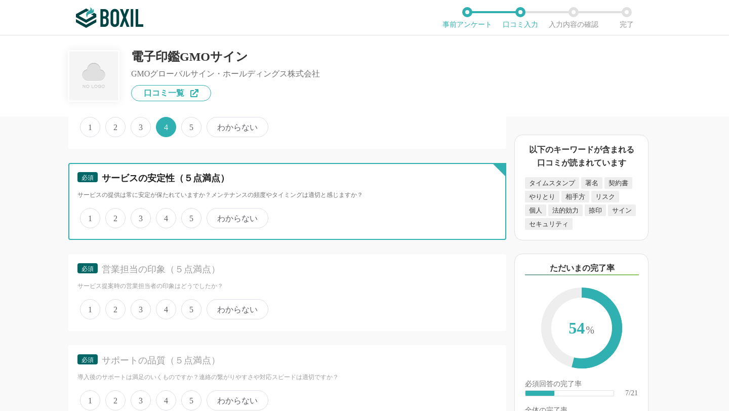
click at [190, 216] on input "5" at bounding box center [187, 213] width 7 height 7
radio input "true"
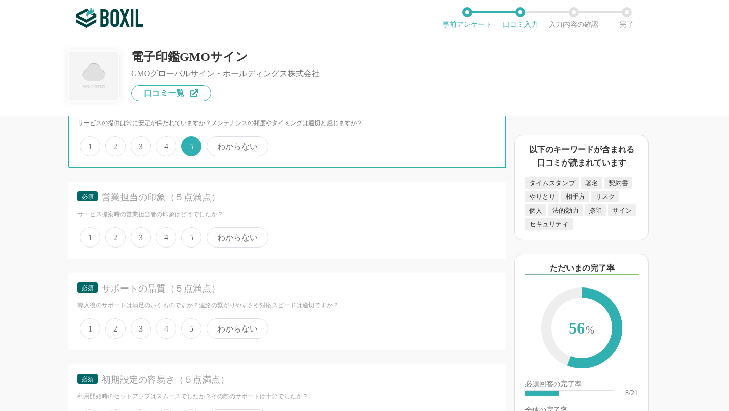
scroll to position [2409, 0]
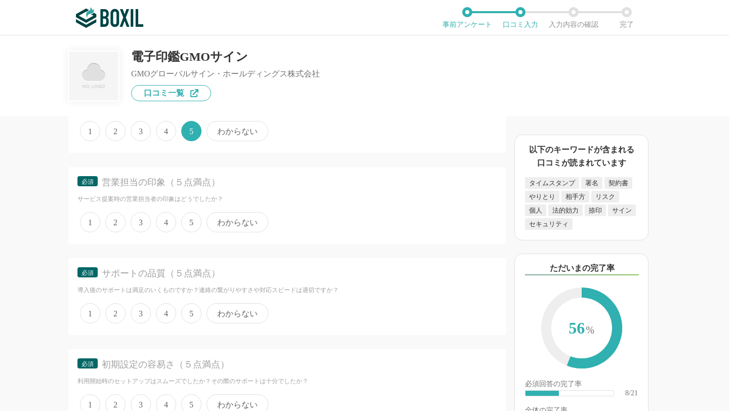
click at [239, 223] on span "わからない" at bounding box center [238, 222] width 62 height 20
click at [216, 220] on input "わからない" at bounding box center [212, 217] width 7 height 7
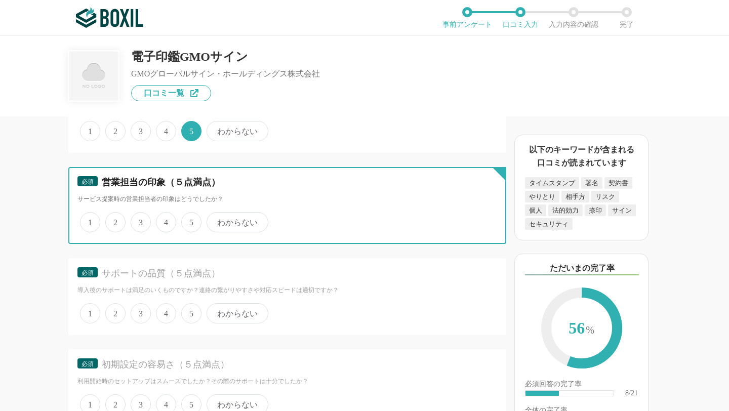
radio input "true"
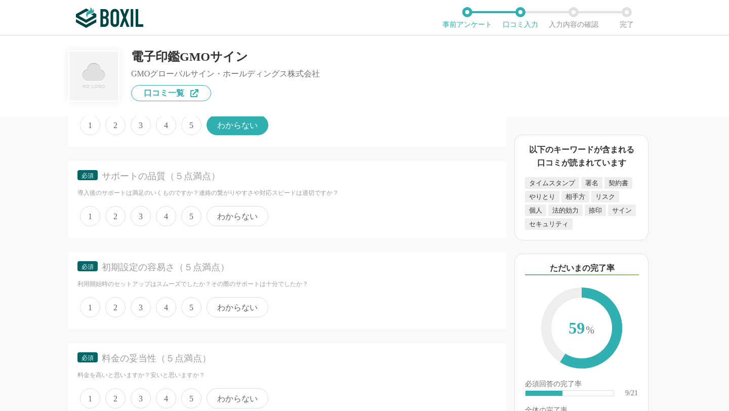
click at [232, 217] on span "わからない" at bounding box center [238, 216] width 62 height 20
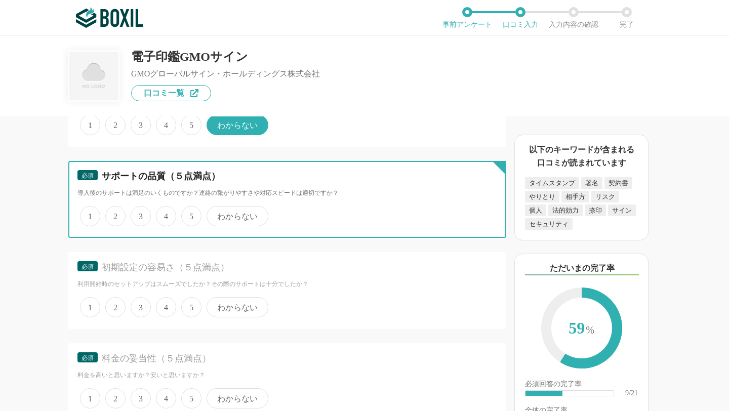
click at [216, 214] on input "わからない" at bounding box center [212, 211] width 7 height 7
radio input "true"
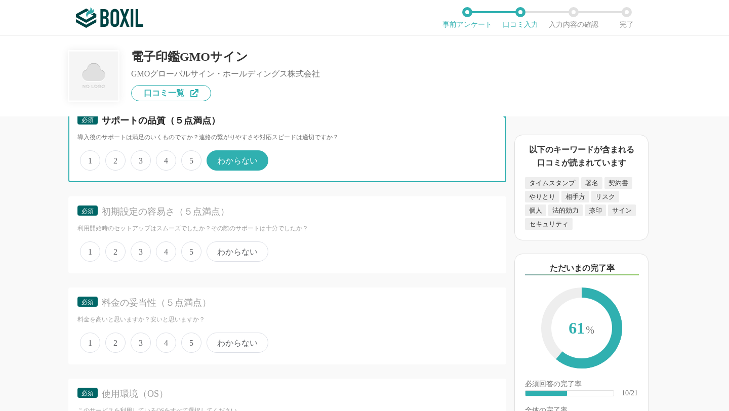
scroll to position [2580, 0]
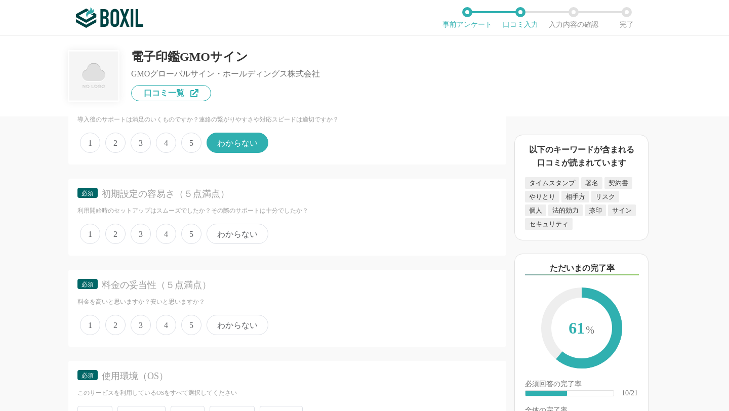
click at [171, 232] on span "4" at bounding box center [166, 234] width 20 height 20
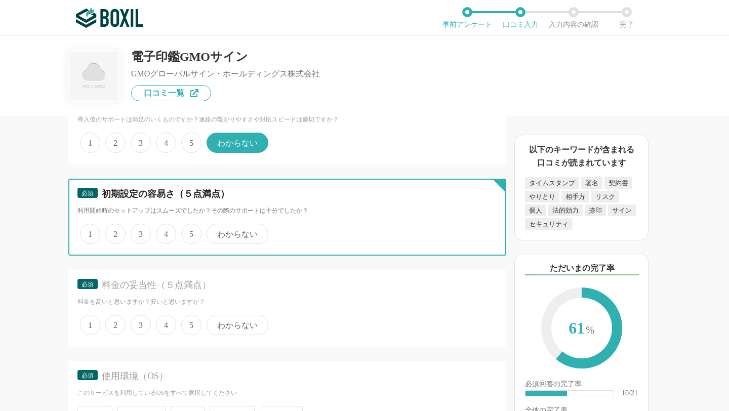
click at [165, 232] on input "4" at bounding box center [162, 228] width 7 height 7
radio input "true"
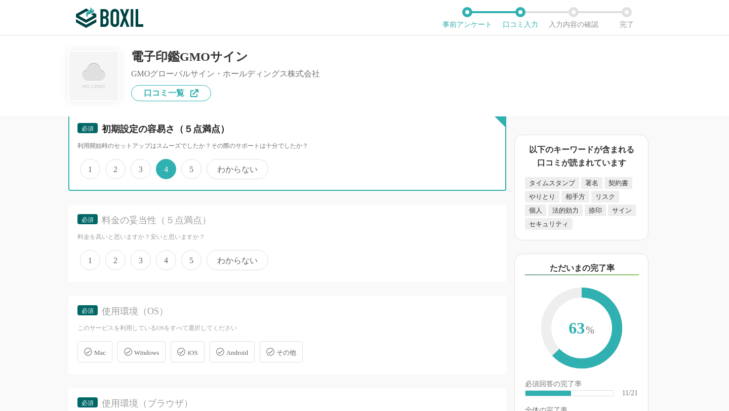
scroll to position [2646, 0]
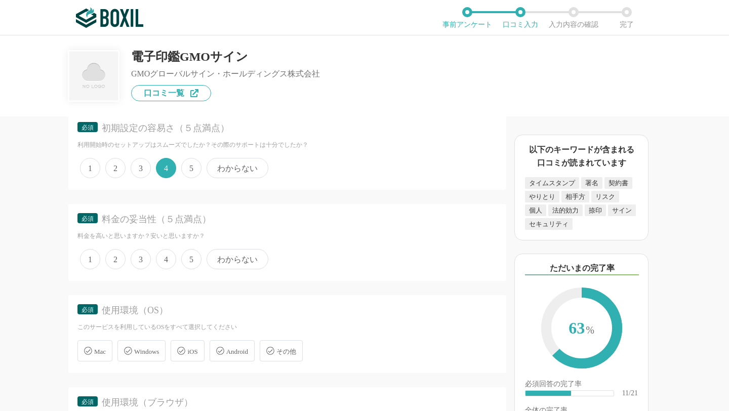
click at [195, 258] on span "5" at bounding box center [191, 259] width 20 height 20
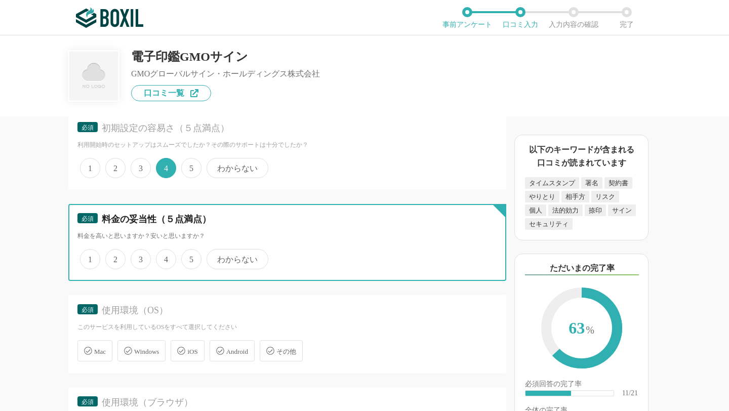
click at [190, 257] on input "5" at bounding box center [187, 254] width 7 height 7
radio input "true"
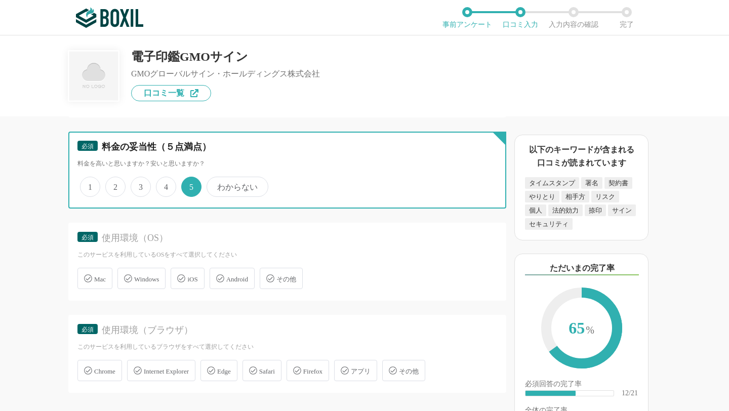
scroll to position [2729, 0]
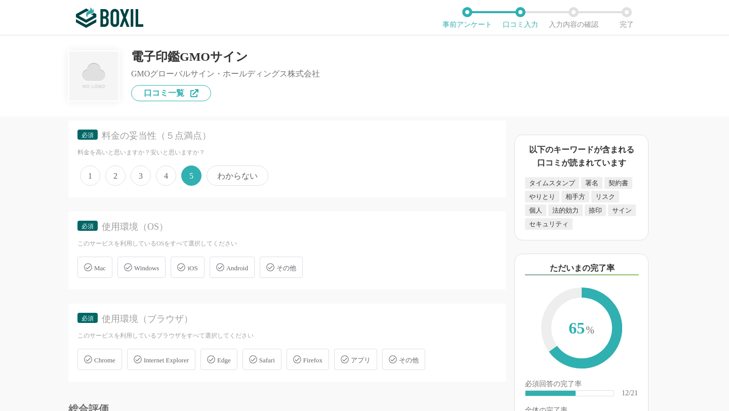
click at [98, 267] on span "Mac" at bounding box center [100, 268] width 12 height 8
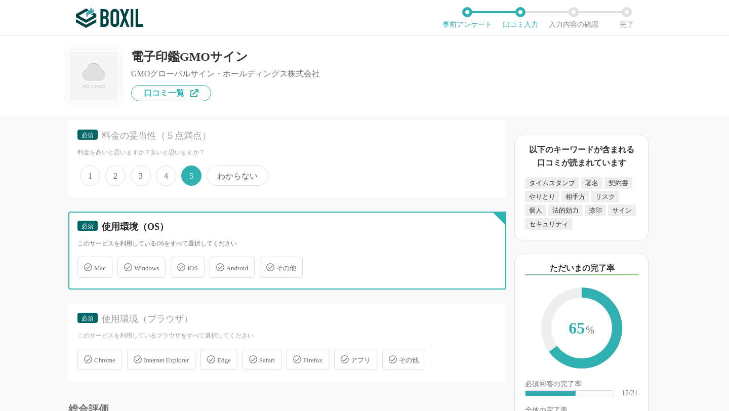
click at [86, 265] on input "Mac" at bounding box center [83, 261] width 7 height 7
checkbox input "true"
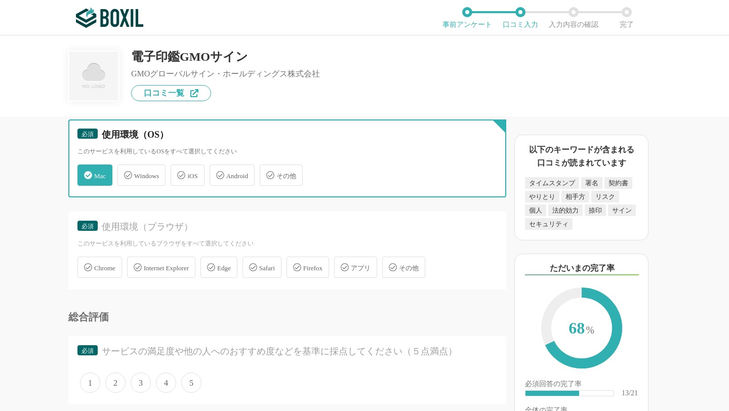
scroll to position [2866, 0]
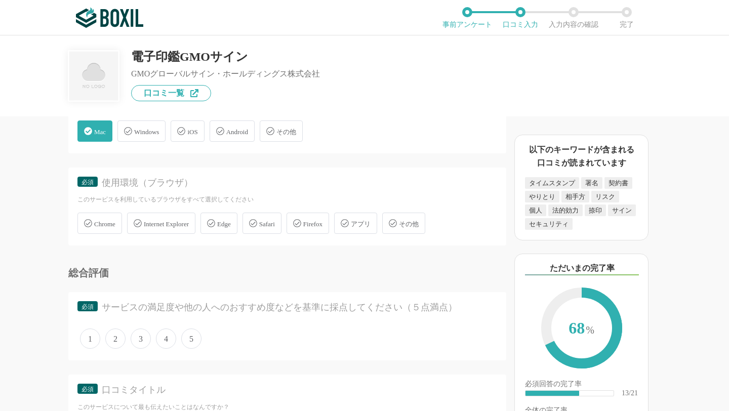
click at [200, 127] on div "iOS" at bounding box center [187, 131] width 33 height 21
click at [179, 127] on input "iOS" at bounding box center [176, 125] width 7 height 7
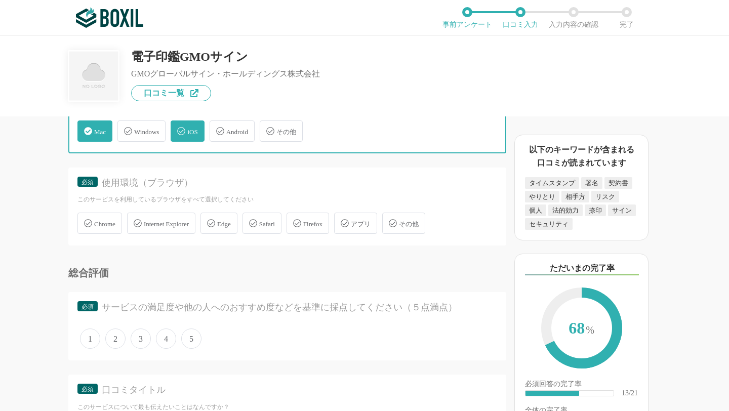
checkbox input "true"
click at [148, 131] on span "Windows" at bounding box center [146, 132] width 25 height 8
click at [126, 129] on input "Windows" at bounding box center [123, 125] width 7 height 7
checkbox input "true"
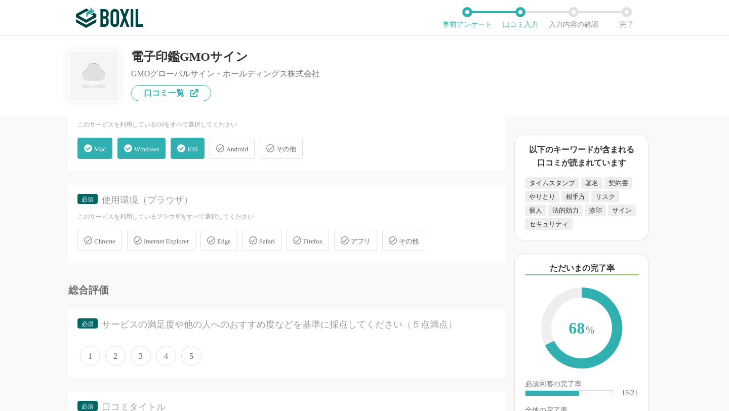
click at [113, 239] on span "Chrome" at bounding box center [104, 242] width 21 height 8
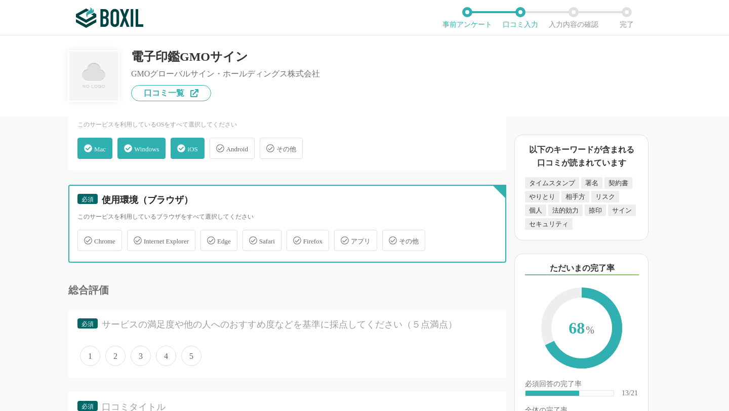
click at [86, 238] on input "Chrome" at bounding box center [83, 234] width 7 height 7
checkbox input "true"
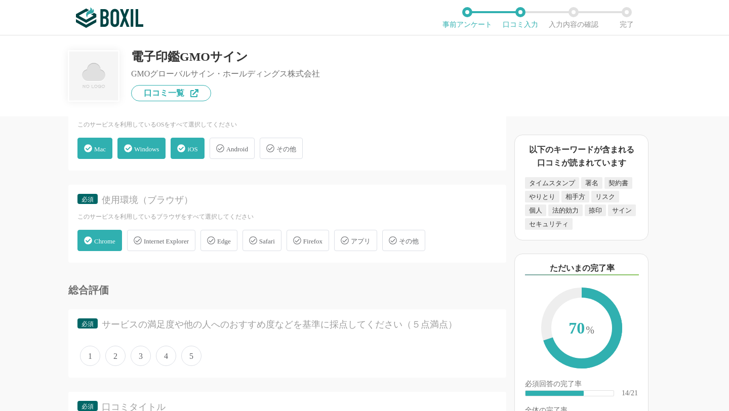
click at [151, 242] on span "Internet Explorer" at bounding box center [166, 242] width 45 height 8
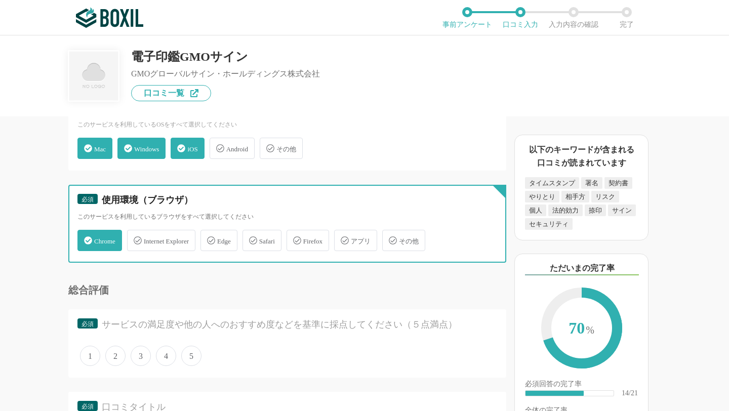
click at [136, 238] on input "Internet Explorer" at bounding box center [132, 234] width 7 height 7
checkbox input "true"
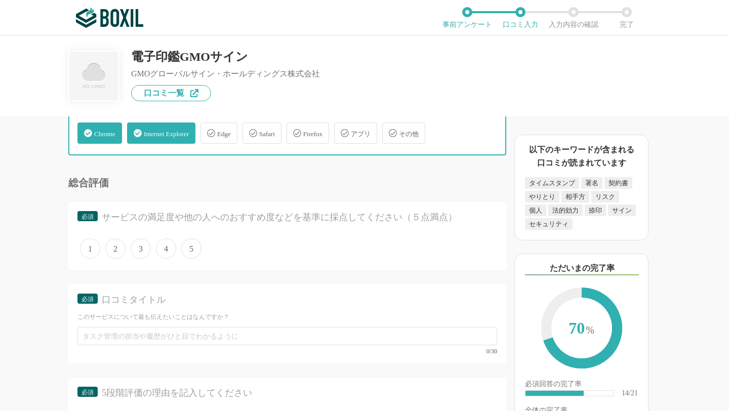
scroll to position [2957, 0]
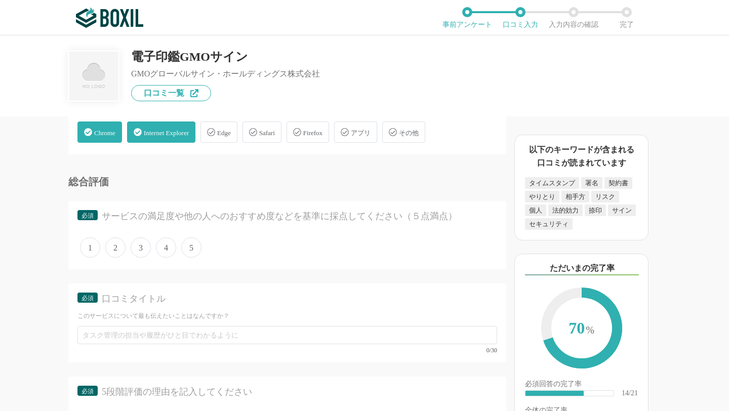
click at [257, 134] on icon at bounding box center [253, 132] width 8 height 8
click at [251, 130] on input "Safari" at bounding box center [248, 126] width 7 height 7
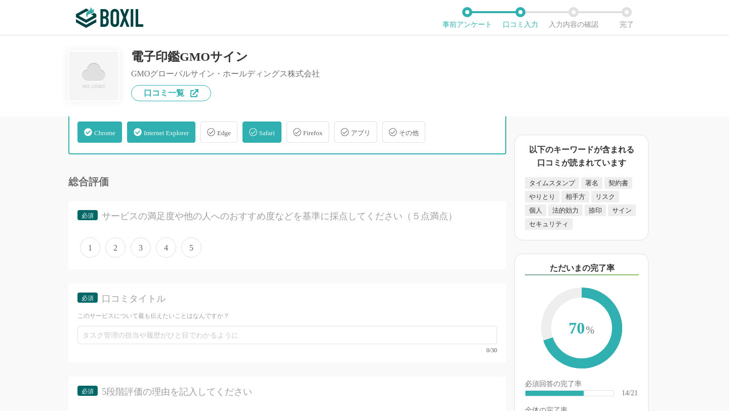
checkbox input "true"
click at [192, 249] on span "5" at bounding box center [191, 248] width 20 height 20
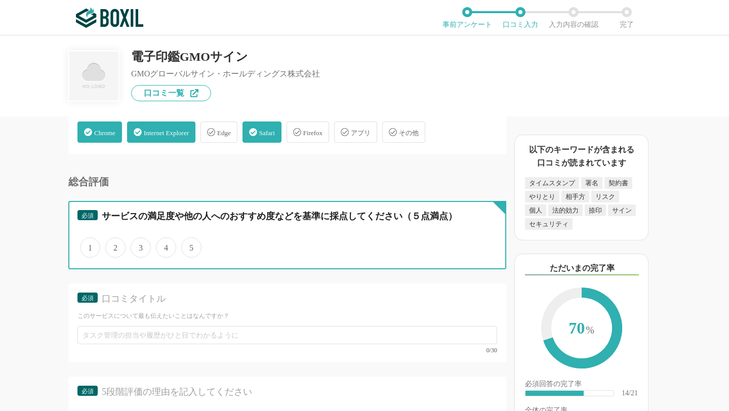
click at [190, 246] on input "5" at bounding box center [187, 242] width 7 height 7
radio input "true"
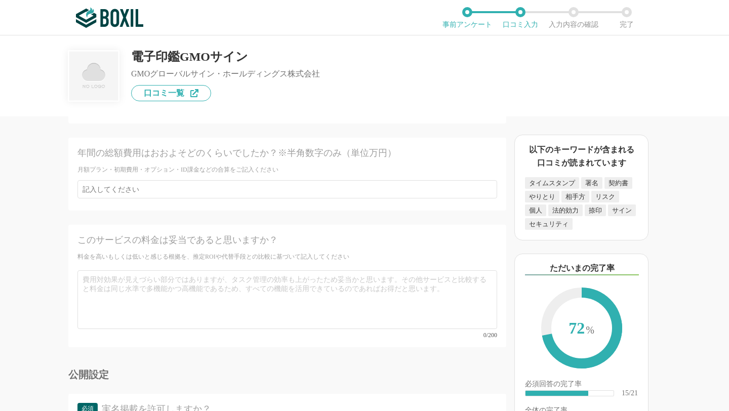
scroll to position [4144, 0]
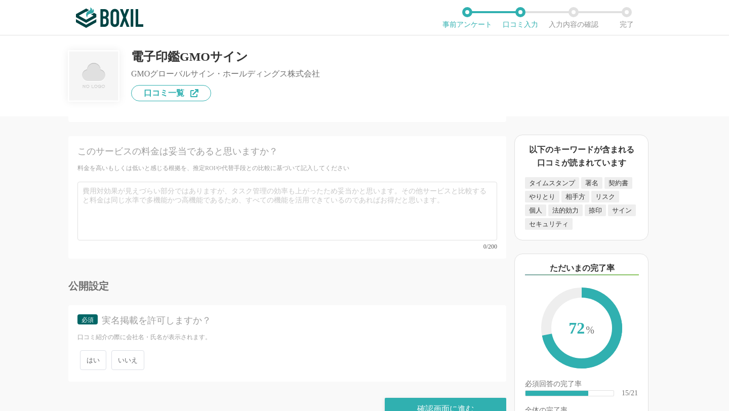
click at [132, 350] on span "いいえ" at bounding box center [127, 360] width 33 height 20
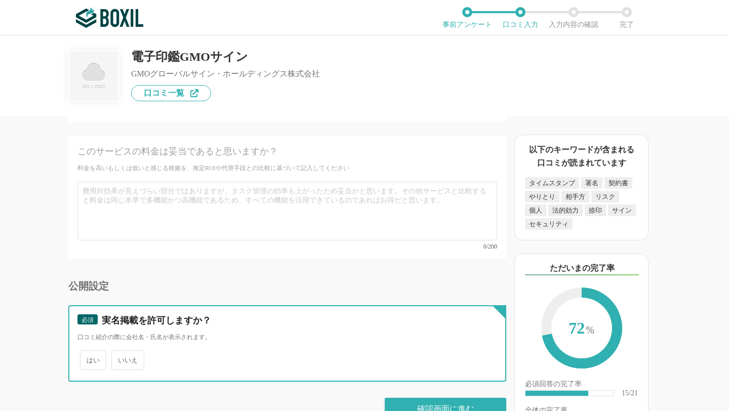
click at [121, 352] on input "いいえ" at bounding box center [117, 355] width 7 height 7
radio input "true"
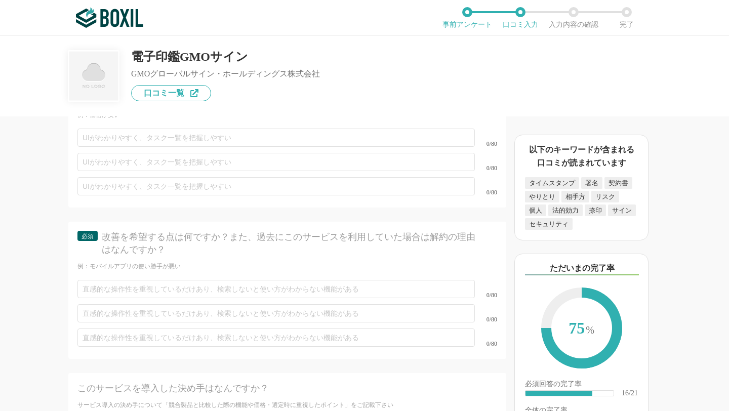
scroll to position [3588, 0]
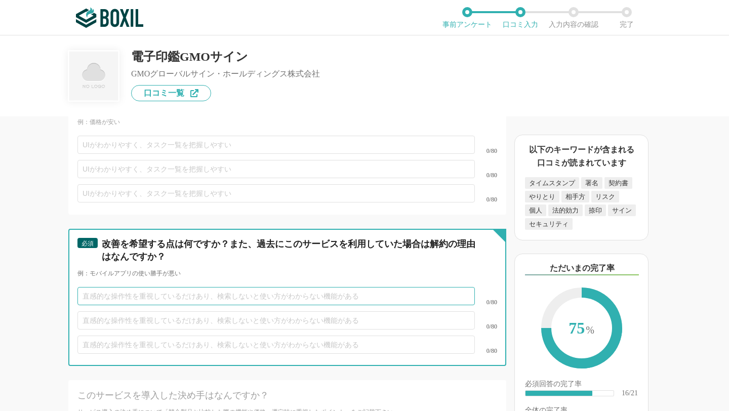
click at [163, 287] on input "text" at bounding box center [276, 296] width 398 height 18
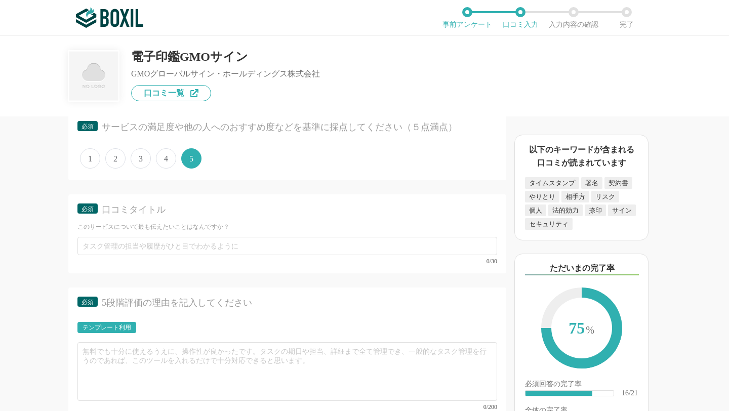
scroll to position [3043, 0]
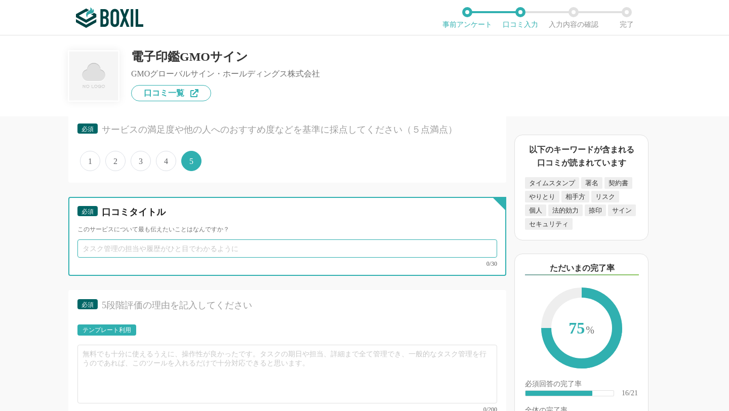
click at [161, 249] on input "text" at bounding box center [287, 249] width 420 height 18
type input "料"
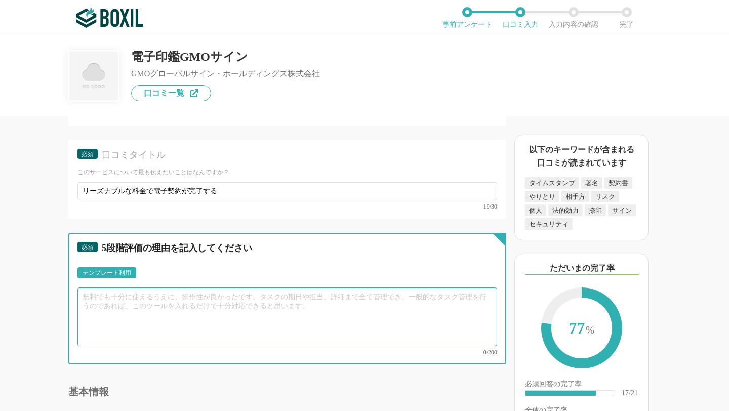
click at [156, 317] on textarea at bounding box center [287, 317] width 420 height 59
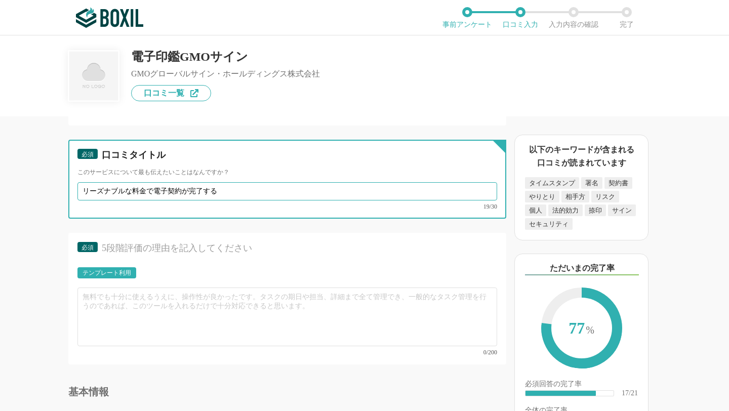
click at [235, 188] on input "リーズナブルな料金で電子契約が完了する" at bounding box center [287, 191] width 420 height 18
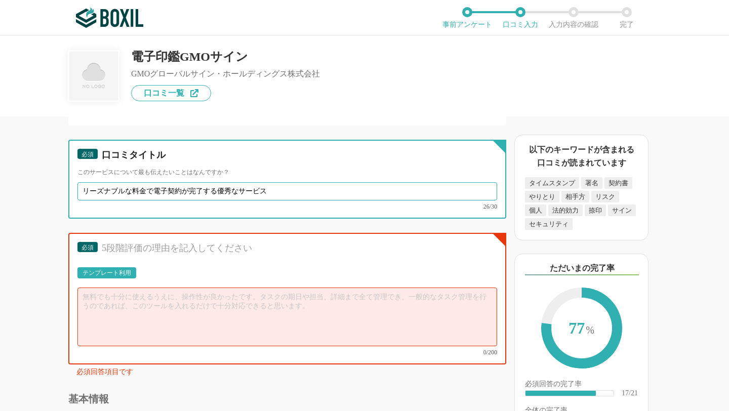
type input "リーズナブルな料金で電子契約が完了する優秀なサービス"
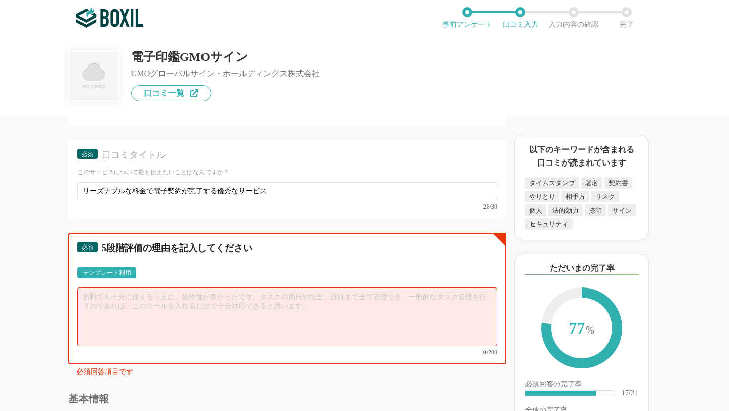
click at [182, 302] on textarea at bounding box center [287, 317] width 420 height 59
click at [119, 267] on div "テンプレート利用" at bounding box center [106, 272] width 59 height 11
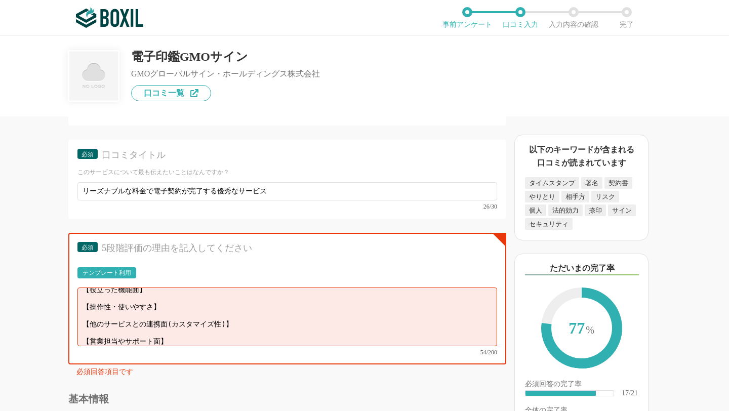
scroll to position [0, 0]
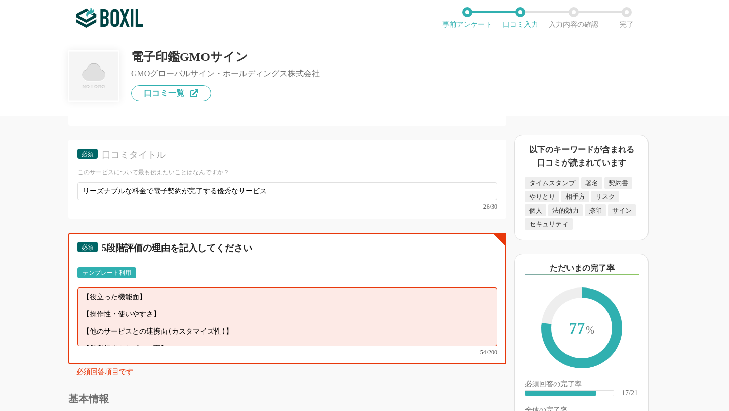
click at [156, 297] on textarea "【役立った機能面】 【操作性・使いやすさ】 【他のサービスとの連携面(カスタマイズ性)】 【営業担当やサポート面】" at bounding box center [287, 317] width 420 height 59
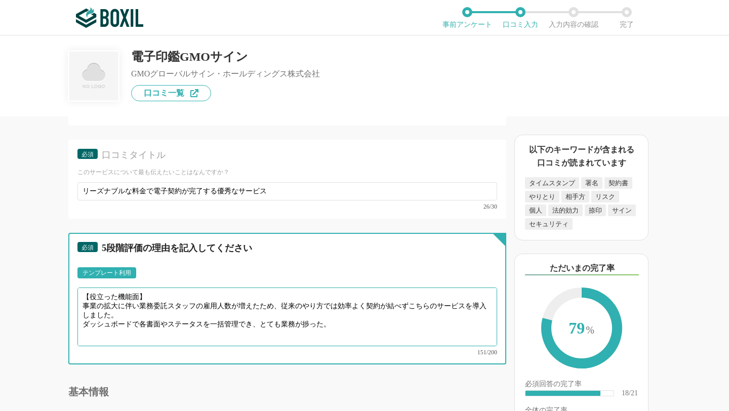
drag, startPoint x: 335, startPoint y: 319, endPoint x: 73, endPoint y: 318, distance: 261.3
click at [73, 318] on div "必須 5段階評価の理由を記入してください テンプレート利用 ፠テンプレート文言が変更されてない箇所がある、または使用できないテキスト（記号）が含まれています。…" at bounding box center [287, 298] width 438 height 131
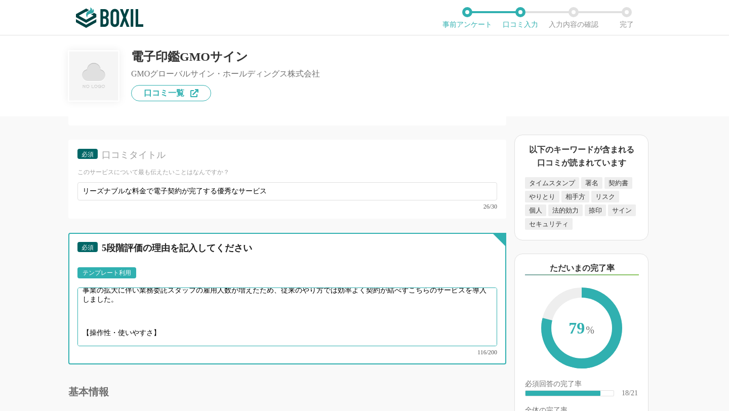
scroll to position [21, 0]
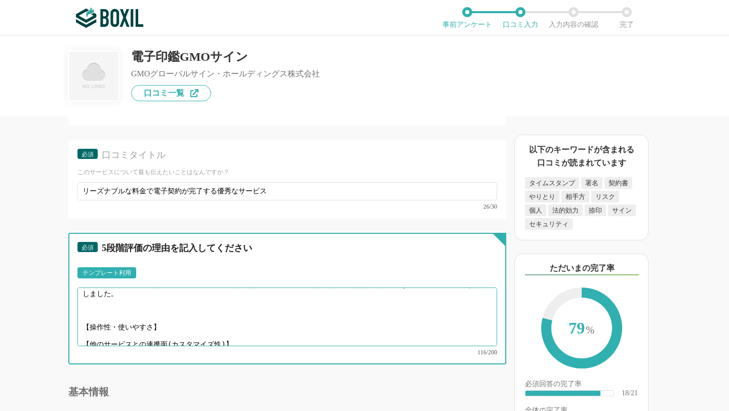
click at [168, 317] on textarea "【役立った機能面】 事業の拡大に伴い業務委託スタッフの雇用人数が増えたため、従来のやり方では効率よく契約が結べずこちらのサービスを導入しました。 【操作性・使…" at bounding box center [287, 317] width 420 height 59
paste textarea "ダッシュボードで各書面やステータスを一括管理でき、とても業務が捗った。"
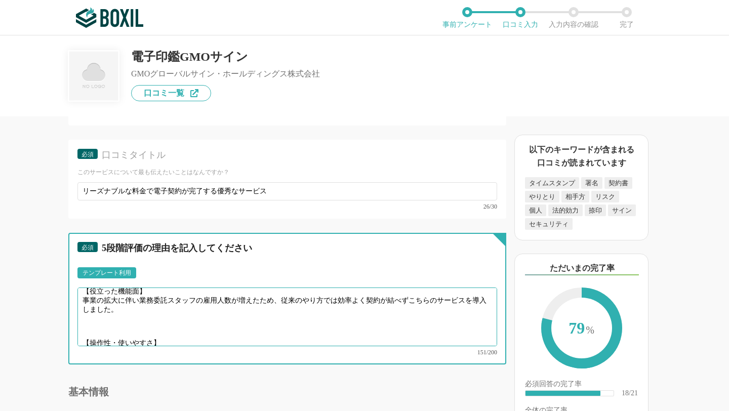
scroll to position [0, 0]
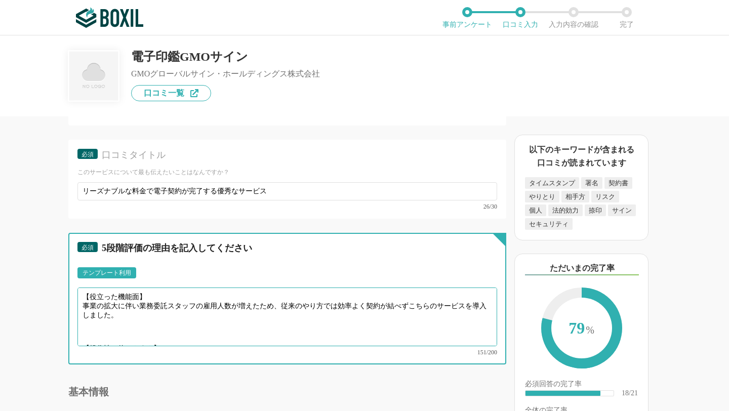
click at [170, 314] on textarea "【役立った機能面】 事業の拡大に伴い業務委託スタッフの雇用人数が増えたため、従来のやり方では効率よく契約が結べずこちらのサービスを導入しました。 【操作性・使…" at bounding box center [287, 317] width 420 height 59
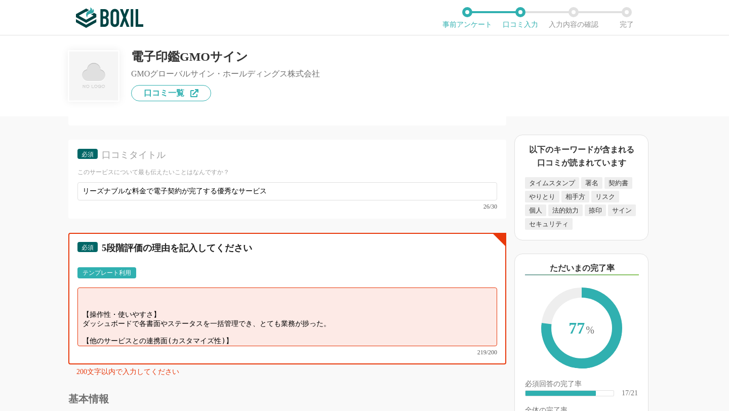
scroll to position [64, 0]
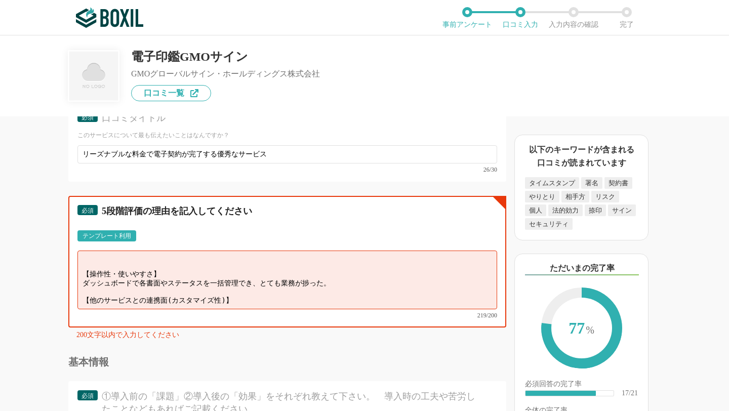
drag, startPoint x: 83, startPoint y: 317, endPoint x: 246, endPoint y: 411, distance: 188.3
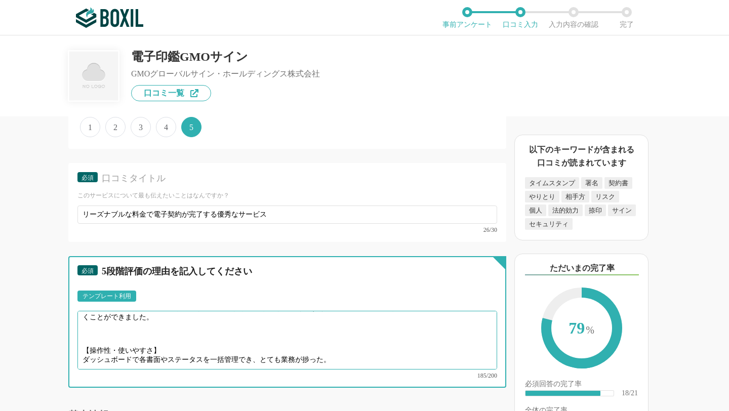
scroll to position [3077, 0]
drag, startPoint x: 162, startPoint y: 333, endPoint x: 43, endPoint y: 332, distance: 118.5
click at [42, 331] on div "電子契約システムの機能について（5点満点で評価してください） 証明書発行 1 2 3 4 5 利用していない タイムスタンプ 1 2 3 4 5 利用していな…" at bounding box center [253, 263] width 506 height 295
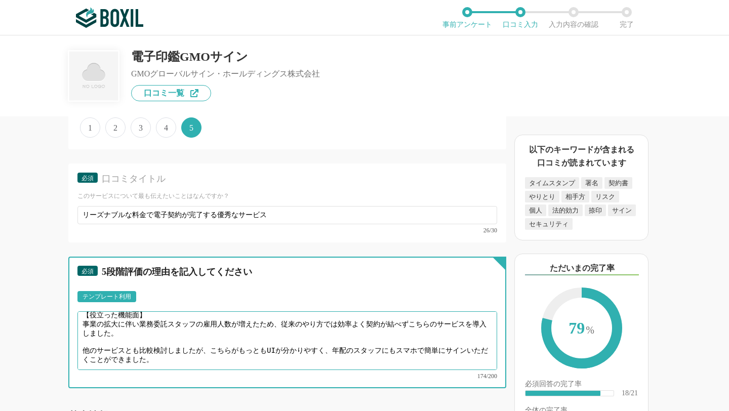
scroll to position [0, 0]
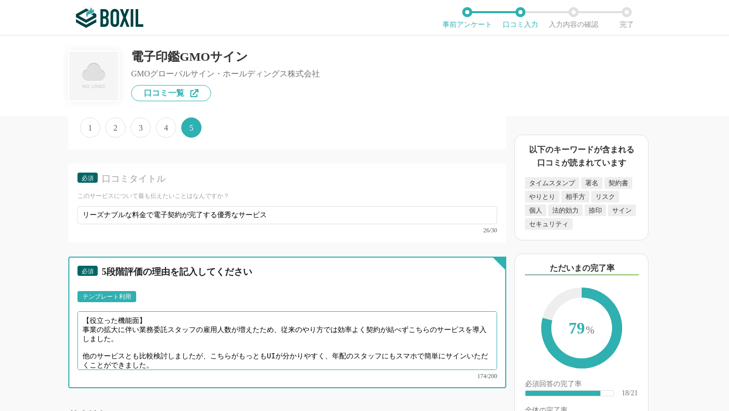
drag, startPoint x: 129, startPoint y: 321, endPoint x: 0, endPoint y: 317, distance: 129.2
click at [2, 317] on div "電子契約システムの機能について（5点満点で評価してください） 証明書発行 1 2 3 4 5 利用していない タイムスタンプ 1 2 3 4 5 利用していな…" at bounding box center [253, 263] width 506 height 295
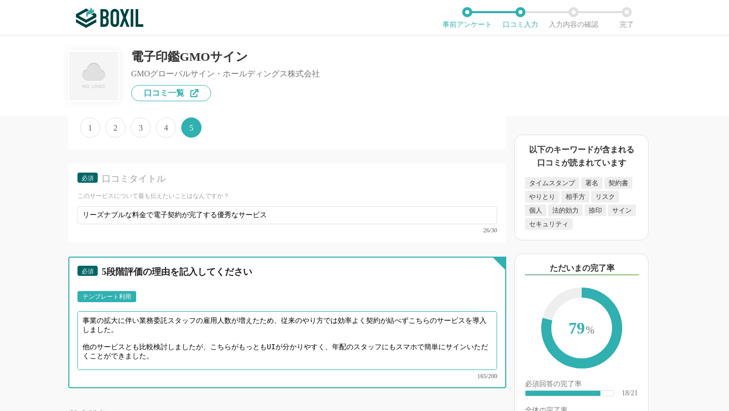
type textarea "事業の拡大に伴い業務委託スタッフの雇用人数が増えたため、従来のやり方では効率よく契約が結べずこちらのサービスを導入しました。 他のサービスとも比較検討しました…"
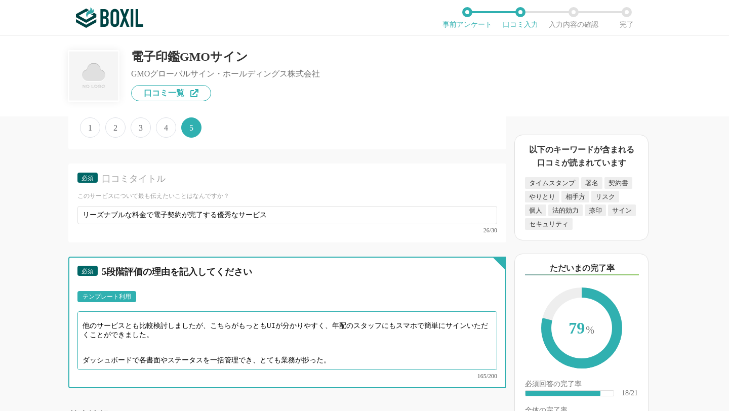
click at [108, 336] on textarea "事業の拡大に伴い業務委託スタッフの雇用人数が増えたため、従来のやり方では効率よく契約が結べずこちらのサービスを導入しました。 他のサービスとも比較検討しました…" at bounding box center [287, 340] width 420 height 59
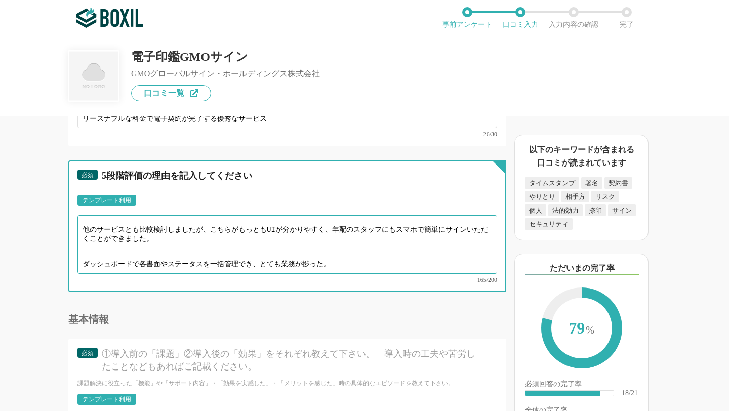
scroll to position [0, 0]
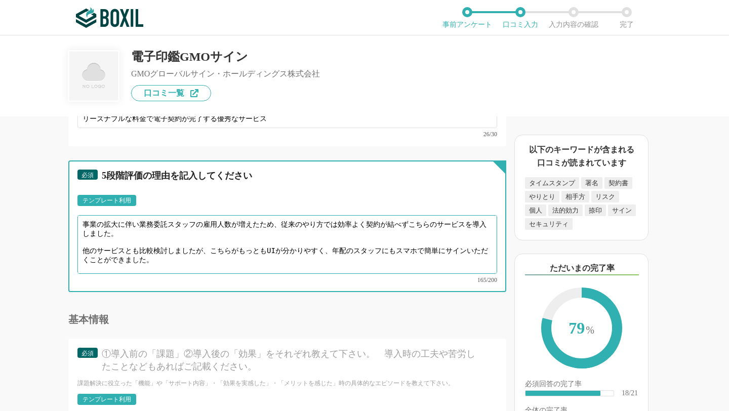
drag, startPoint x: 354, startPoint y: 248, endPoint x: 24, endPoint y: 193, distance: 333.8
click at [24, 193] on div "電子契約システムの機能について（5点満点で評価してください） 証明書発行 1 2 3 4 5 利用していない タイムスタンプ 1 2 3 4 5 利用していな…" at bounding box center [253, 263] width 506 height 295
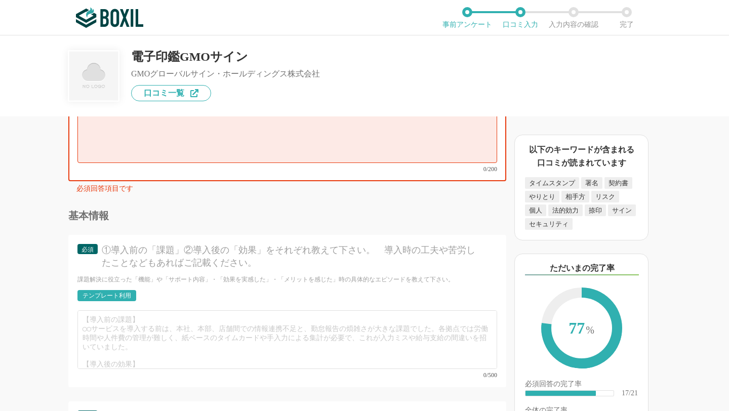
scroll to position [3286, 0]
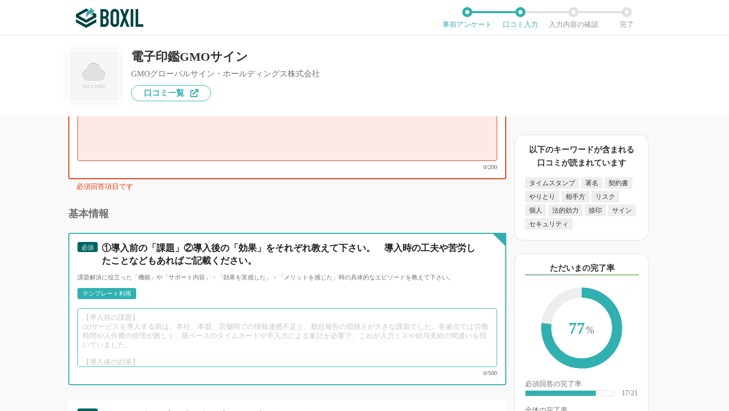
click at [115, 335] on textarea at bounding box center [287, 337] width 420 height 59
paste textarea "事業の拡大に伴い業務委託スタッフの雇用人数が増えたため、従来のやり方では効率よく契約が結べずこちらのサービスを導入しました。 他のサービスとも比較検討しました…"
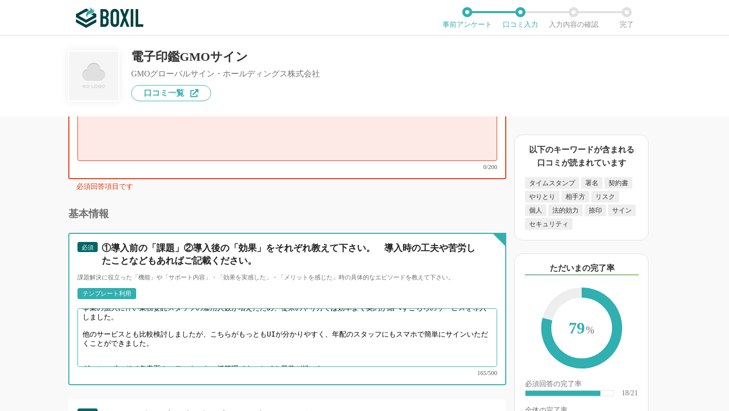
scroll to position [3161, 0]
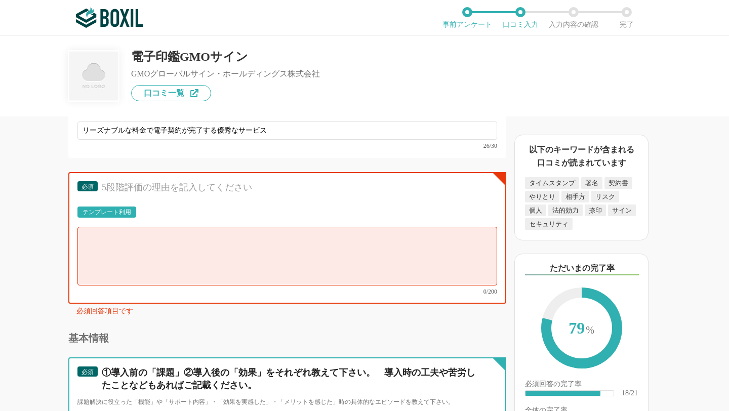
type textarea "事業の拡大に伴い業務委託スタッフの雇用人数が増えたため、従来のやり方では効率よく契約が結べずこちらのサービスを導入しました。 他のサービスとも比較検討しました…"
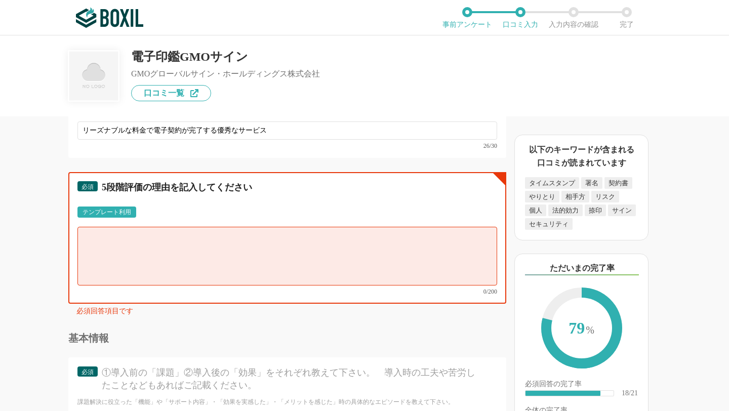
click at [135, 250] on textarea at bounding box center [287, 256] width 420 height 59
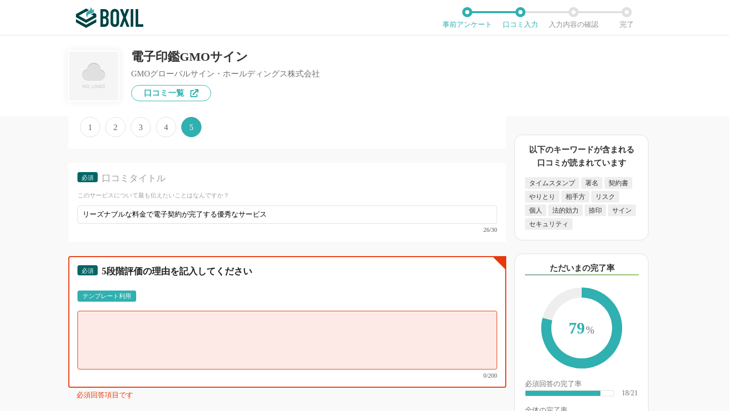
click at [97, 314] on textarea at bounding box center [287, 340] width 420 height 59
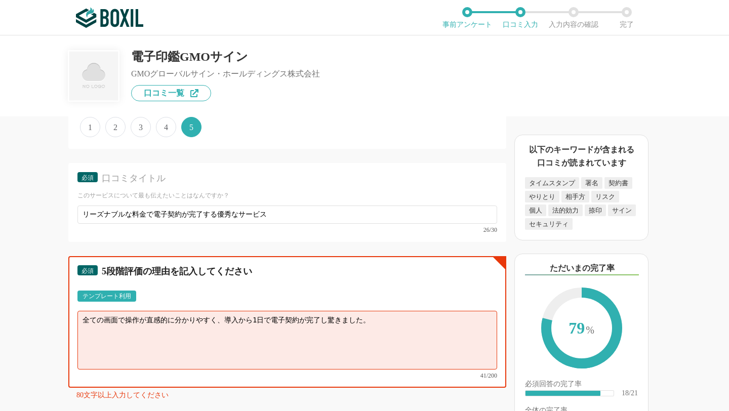
click at [83, 318] on textarea "全ての画面で操作が直感的に分かりやすく、導入から1日で電子契約が完了し驚きました。" at bounding box center [287, 340] width 420 height 59
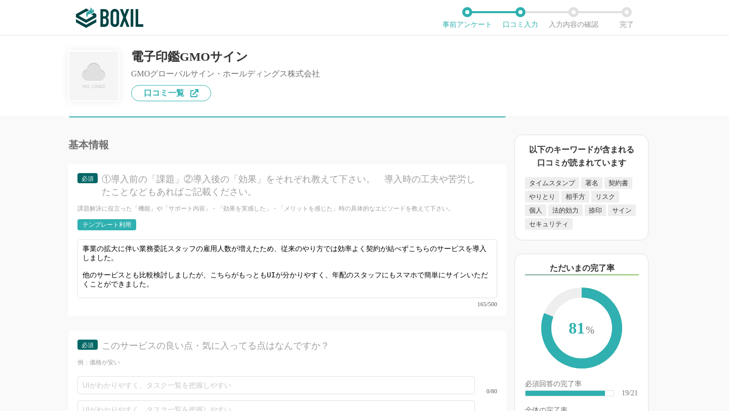
scroll to position [14, 0]
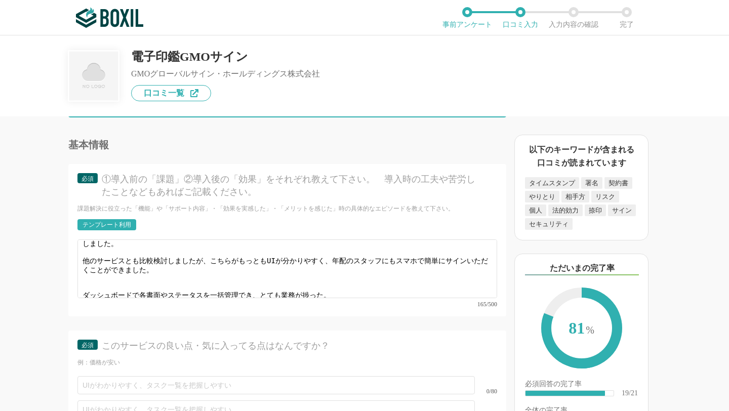
type textarea "アカウント作成から電子契約書の作成手順がとても分かりやすく、初めての電子契約手続きも難なくこなすことができました。 全ての画面で操作が直感的に分かりやすく、導…"
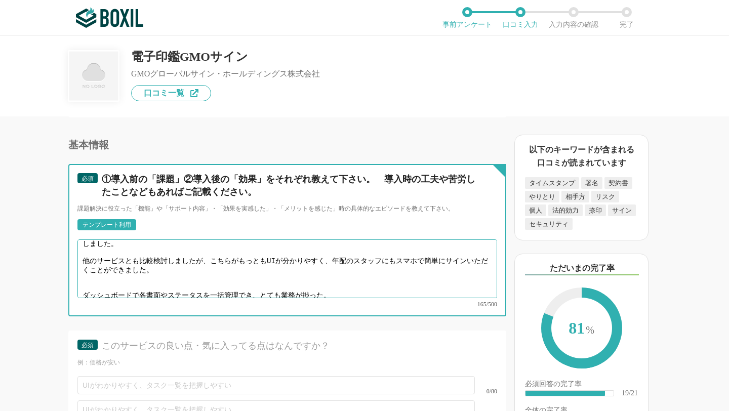
drag, startPoint x: 127, startPoint y: 256, endPoint x: 149, endPoint y: 257, distance: 22.3
click at [149, 257] on textarea "事業の拡大に伴い業務委託スタッフの雇用人数が増えたため、従来のやり方では効率よく契約が結べずこちらのサービスを導入しました。 他のサービスとも比較検討しました…" at bounding box center [287, 269] width 420 height 59
click at [348, 282] on textarea "事業の拡大に伴い業務委託スタッフの雇用人数が増えたため、従来のやり方では効率よく契約が結べずこちらのサービスを導入しました。 他のサービスとも比較検討しました…" at bounding box center [287, 269] width 420 height 59
click at [303, 267] on textarea "事業の拡大に伴い業務委託スタッフの雇用人数が増えたため、従来のやり方では効率よく契約が結べずこちらのサービスを導入しました。 他のサービスとも比較検討しました…" at bounding box center [287, 269] width 420 height 59
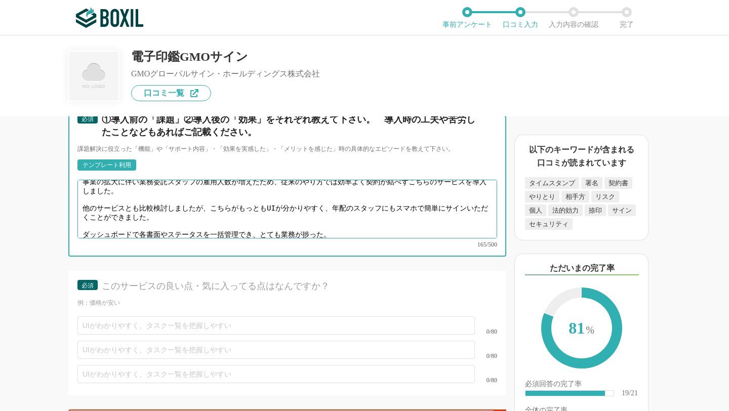
scroll to position [3400, 0]
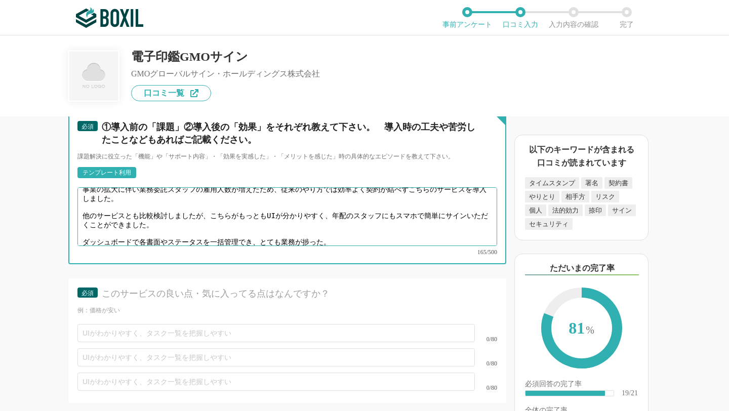
type textarea "事業の拡大に伴い業務委託スタッフの雇用人数が増えたため、従来のやり方では効率よく契約が結べずこちらのサービスを導入しました。 他のサービスとも比較検討しました…"
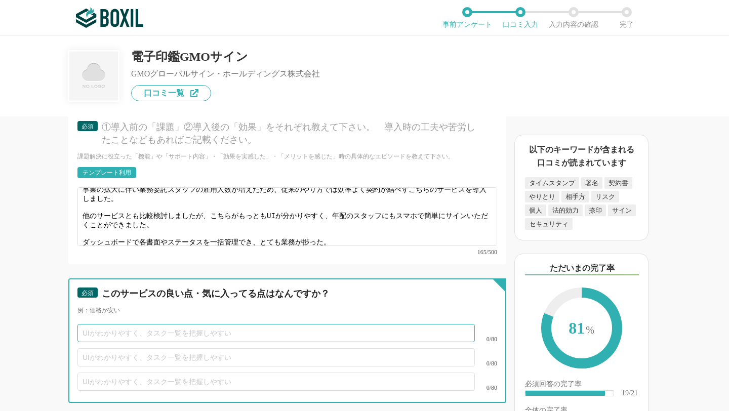
click at [262, 324] on input "text" at bounding box center [276, 333] width 398 height 18
type input "ダッシュボードのUIデザインが分かりやすく、直感的に操作できる。"
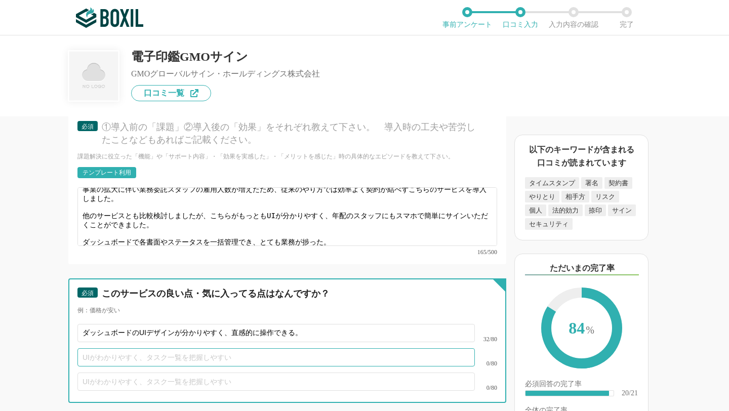
click at [231, 348] on input "text" at bounding box center [276, 357] width 398 height 18
click at [85, 348] on input "アカウントがなくても" at bounding box center [276, 357] width 398 height 18
drag, startPoint x: 260, startPoint y: 347, endPoint x: 316, endPoint y: 347, distance: 55.2
click at [316, 348] on input "契約書を受け取るスタッフ側は、特に煩雑なアカウントがなくても" at bounding box center [276, 357] width 398 height 18
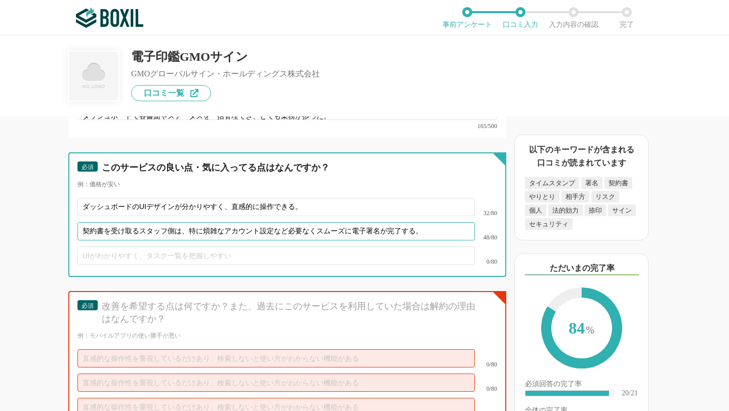
scroll to position [3558, 0]
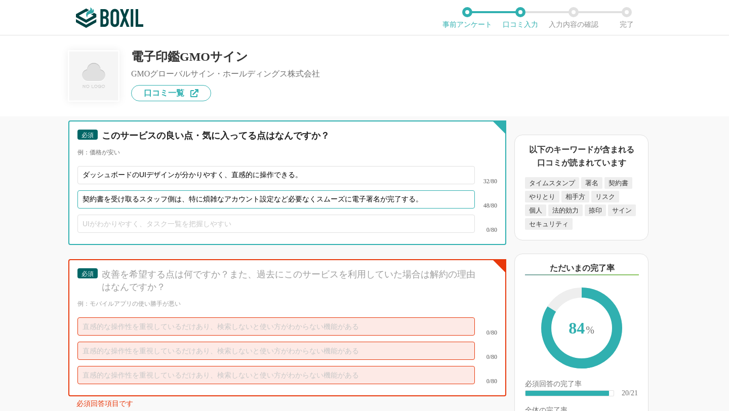
type input "契約書を受け取るスタッフ側は、特に煩雑なアカウント設定など必要なくスムーズに電子署名が完了する。"
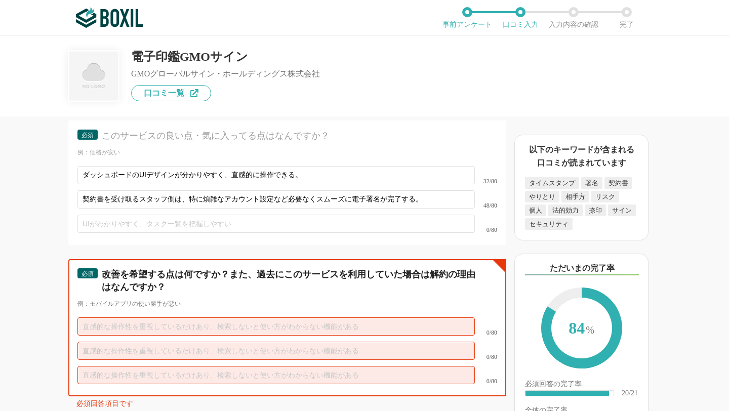
click at [149, 318] on input "text" at bounding box center [276, 327] width 398 height 18
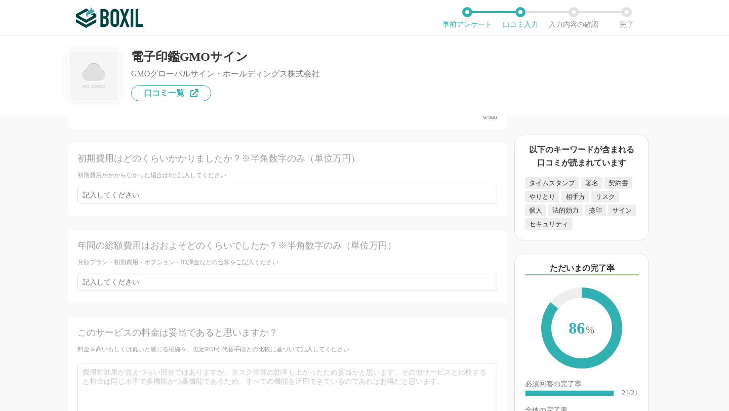
scroll to position [4144, 0]
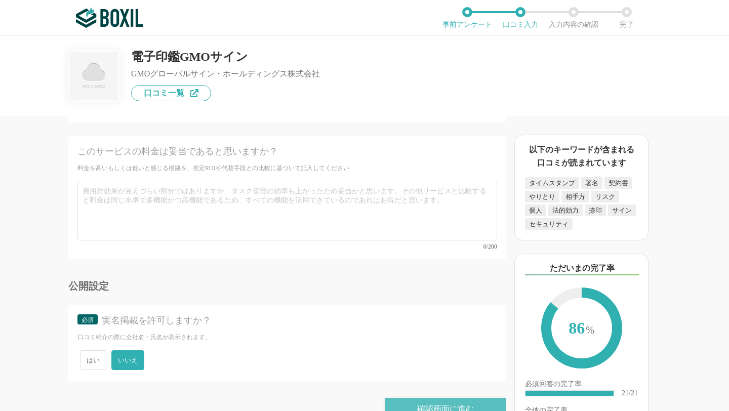
type input "メイン機能以外にどんな機能が使えるのかが分かりにくく、サービスを有効に使えていない気がする。"
click at [402, 398] on div "確認画面に進む" at bounding box center [446, 409] width 122 height 22
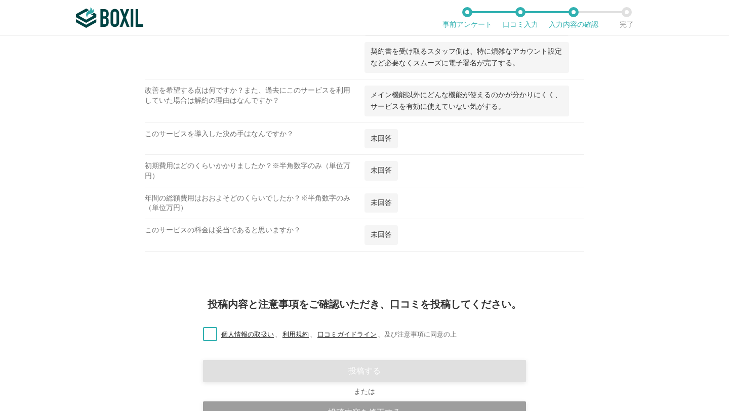
scroll to position [1685, 0]
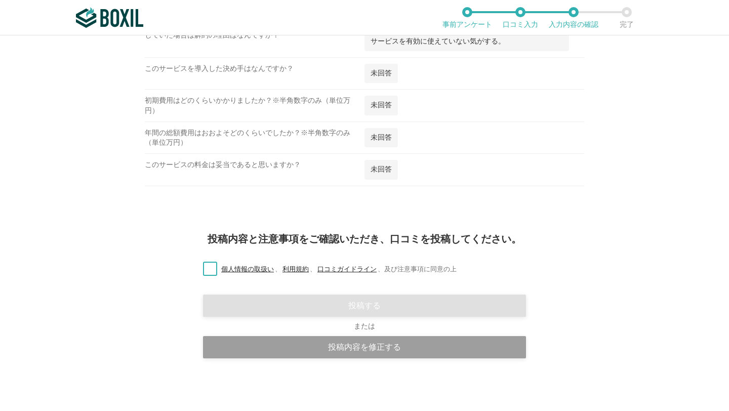
click at [209, 268] on label "個人情報の取扱い 、 利用規約 、 口コミガイドライン 、 及び注意事項に同意の上" at bounding box center [326, 269] width 262 height 11
click at [0, 0] on input "個人情報の取扱い 、 利用規約 、 口コミガイドライン 、 及び注意事項に同意の上" at bounding box center [0, 0] width 0 height 0
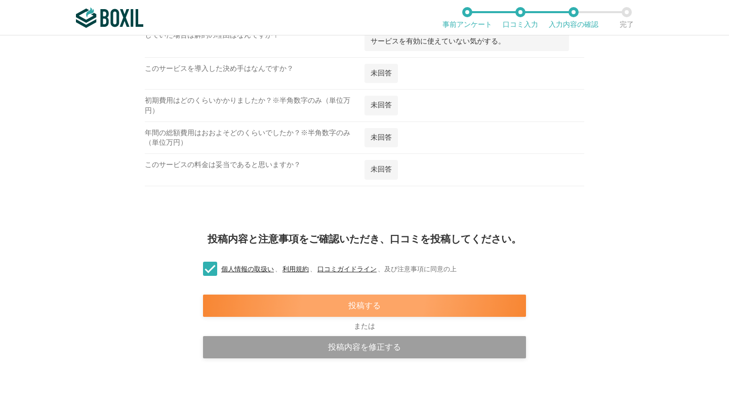
click at [316, 310] on div "投稿する" at bounding box center [364, 306] width 323 height 22
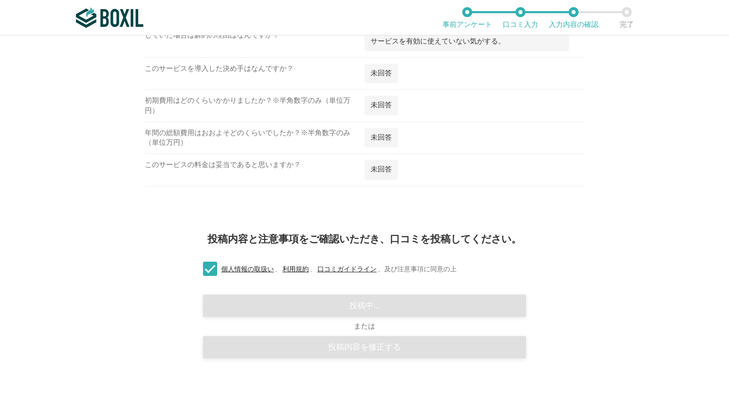
scroll to position [829, 0]
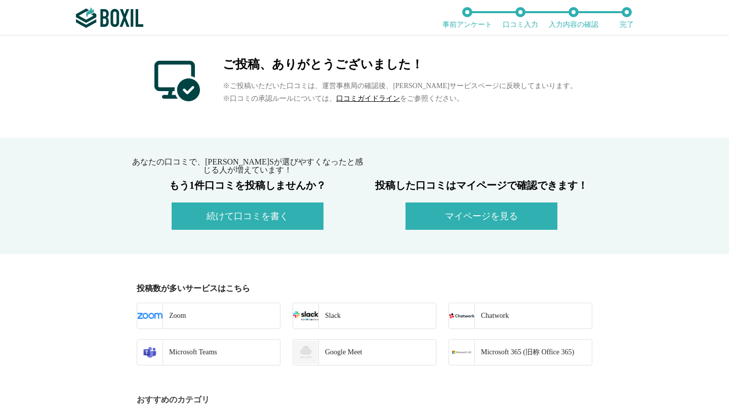
click at [510, 219] on button "マイページを見る" at bounding box center [482, 216] width 152 height 27
